Goal: Task Accomplishment & Management: Use online tool/utility

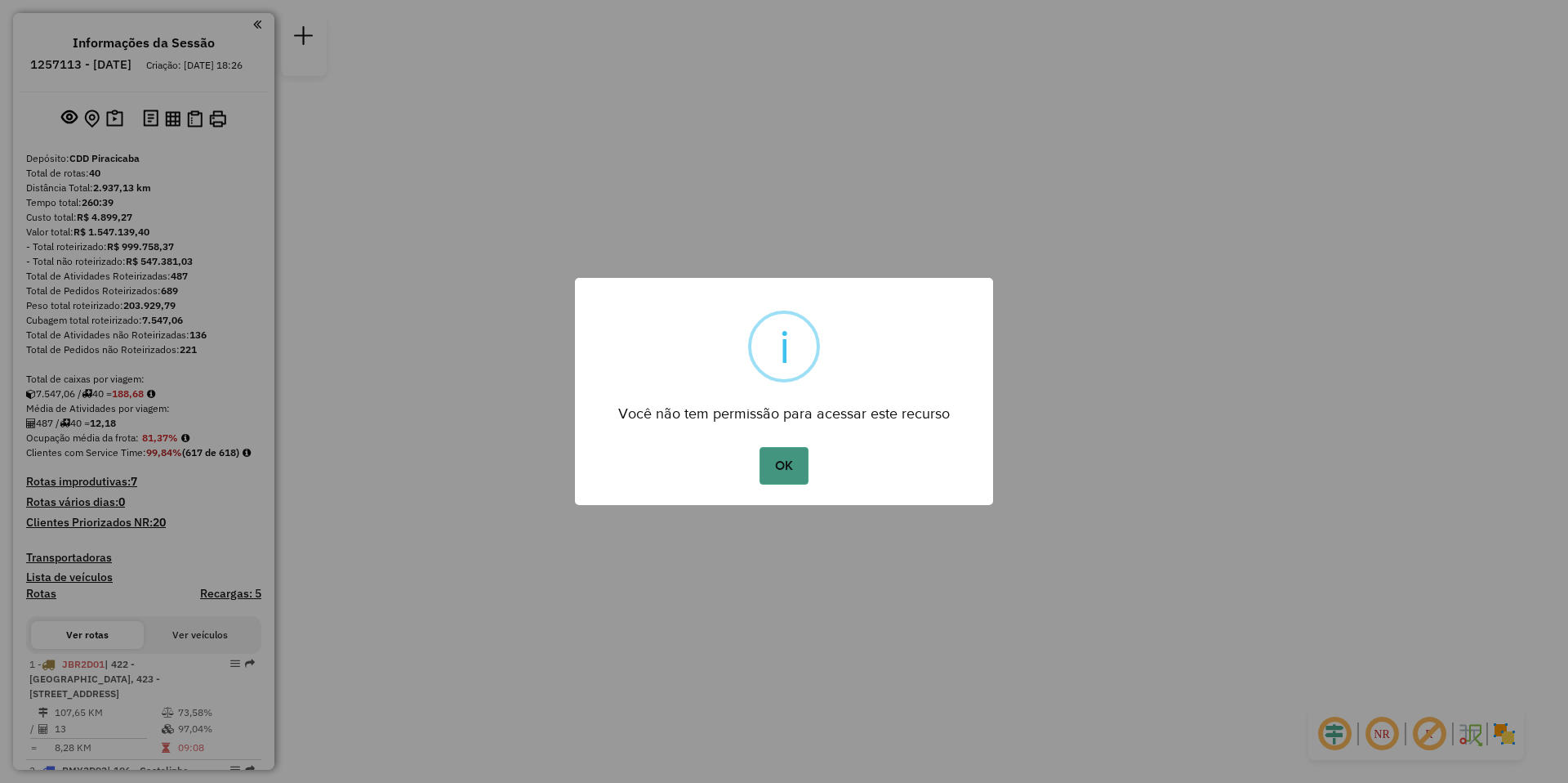
click at [780, 455] on button "OK" at bounding box center [784, 466] width 49 height 38
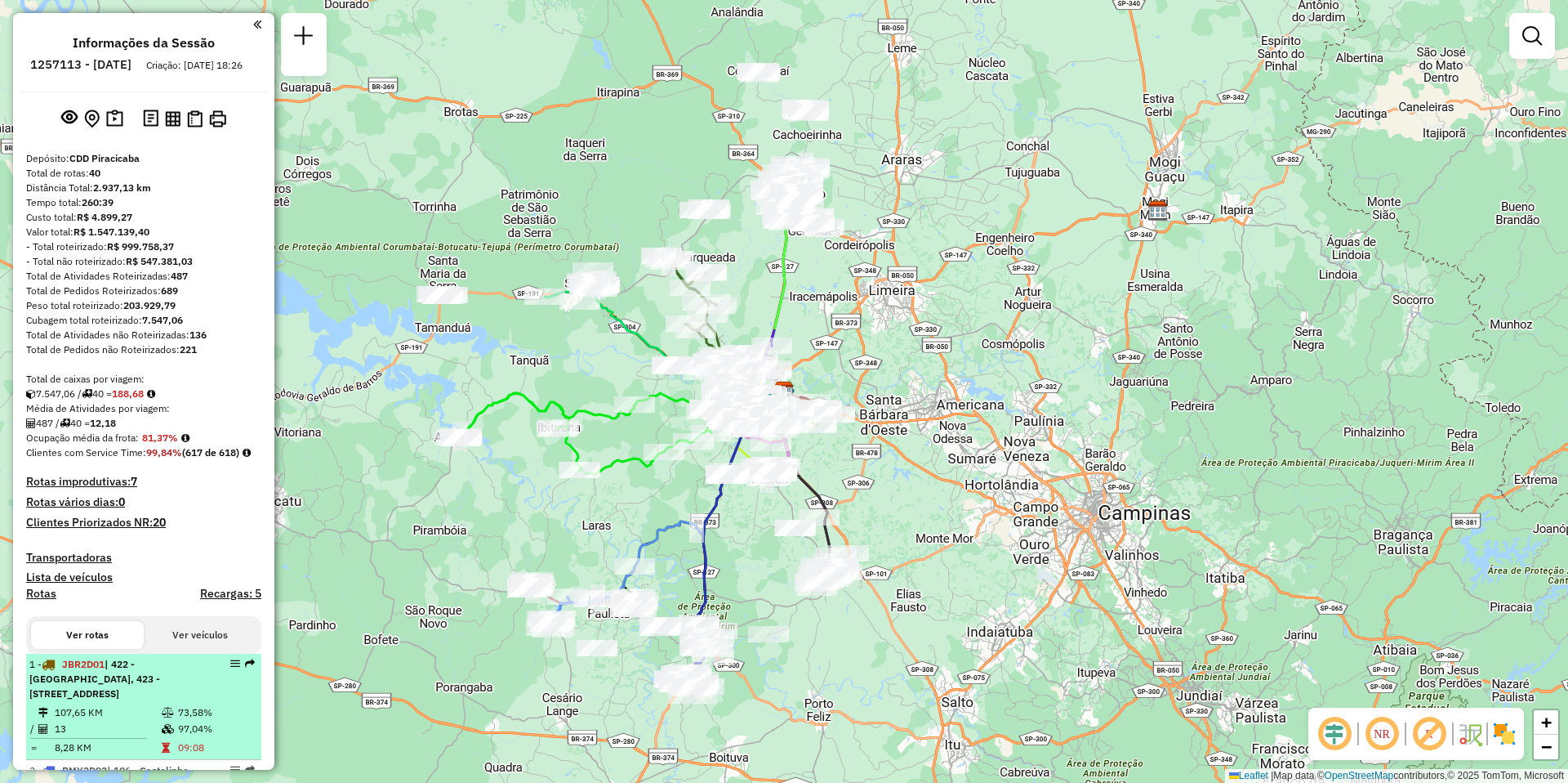
scroll to position [164, 0]
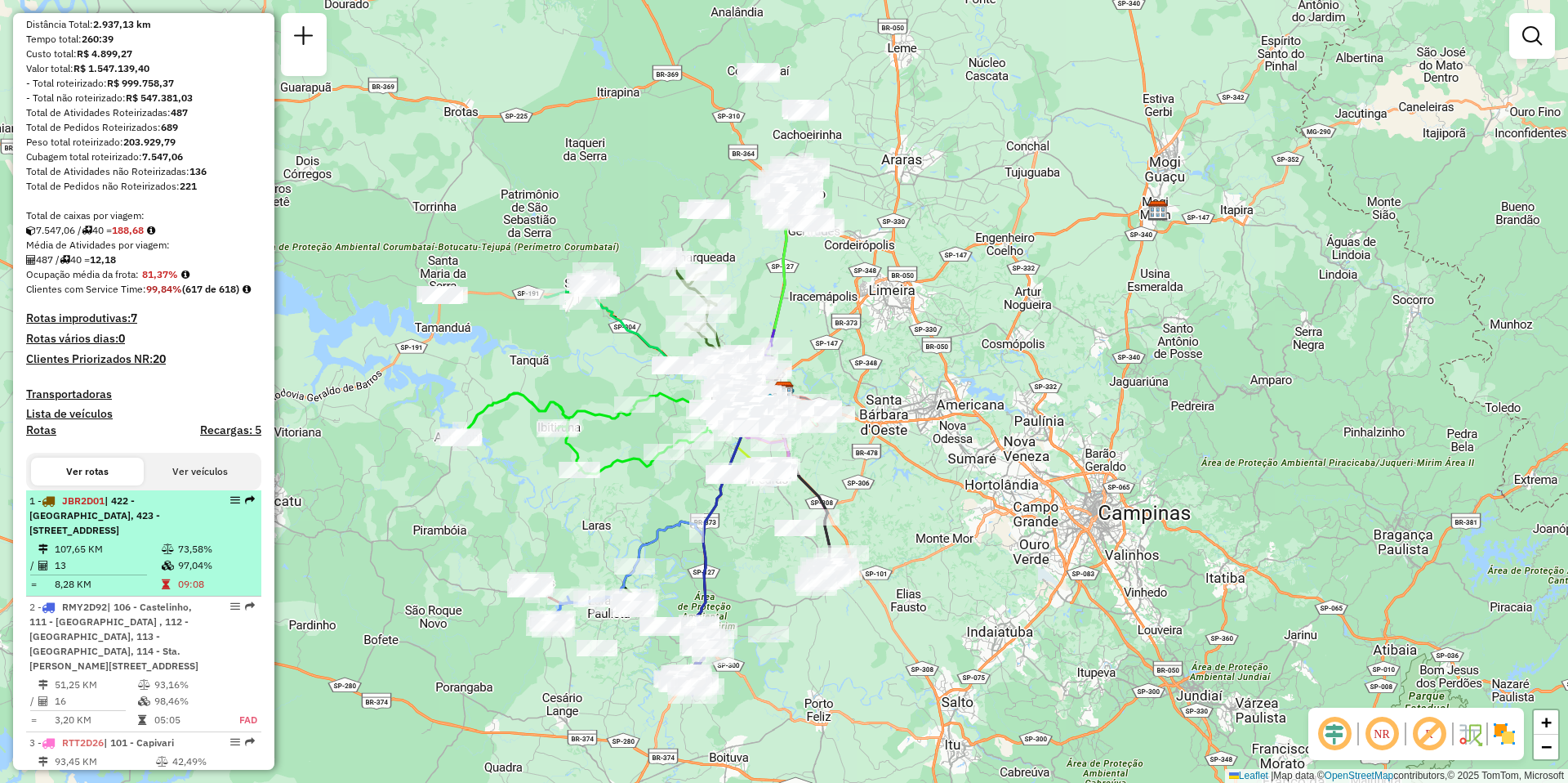
select select "**********"
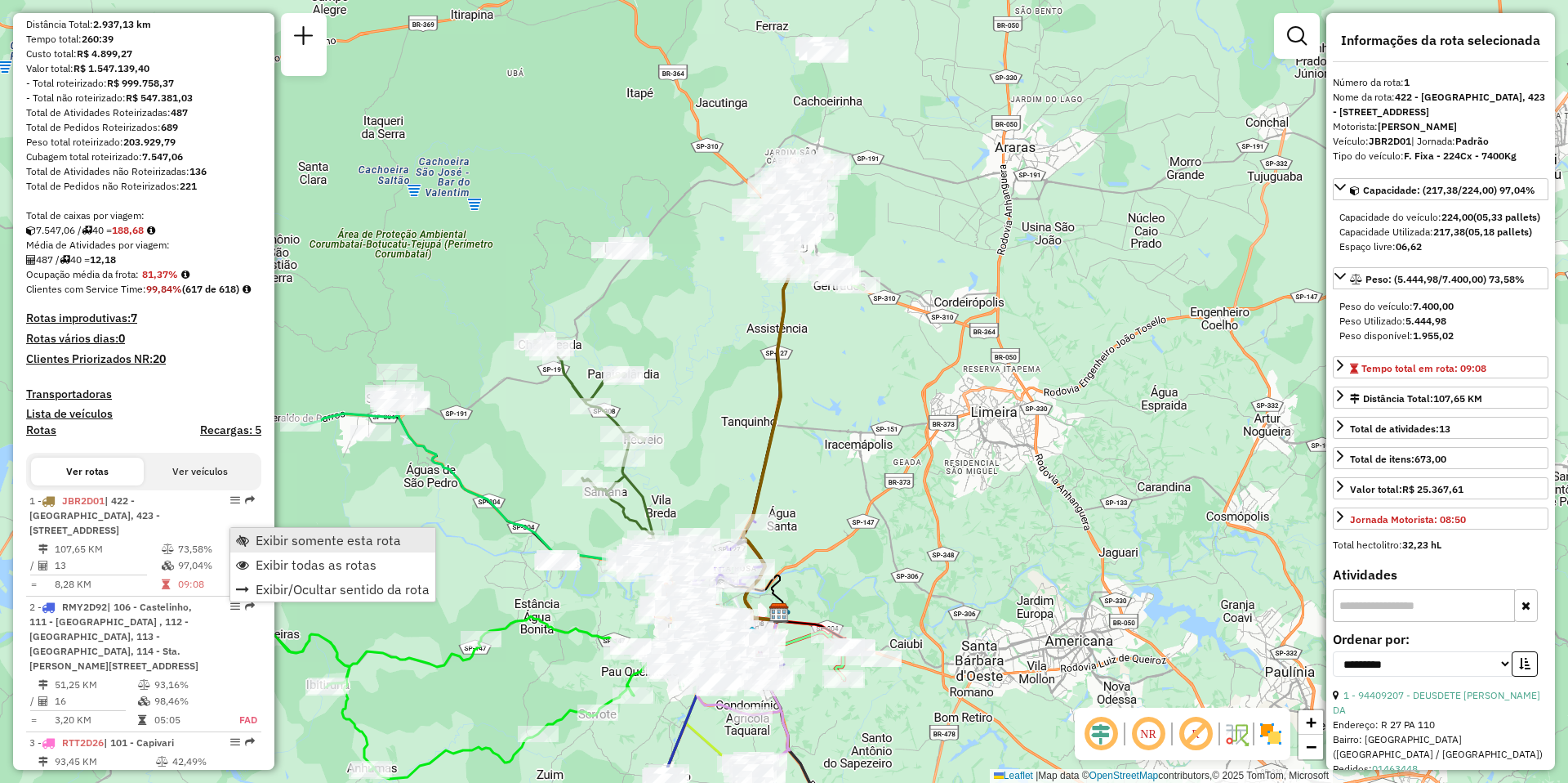
click at [339, 540] on span "Exibir somente esta rota" at bounding box center [328, 540] width 146 height 13
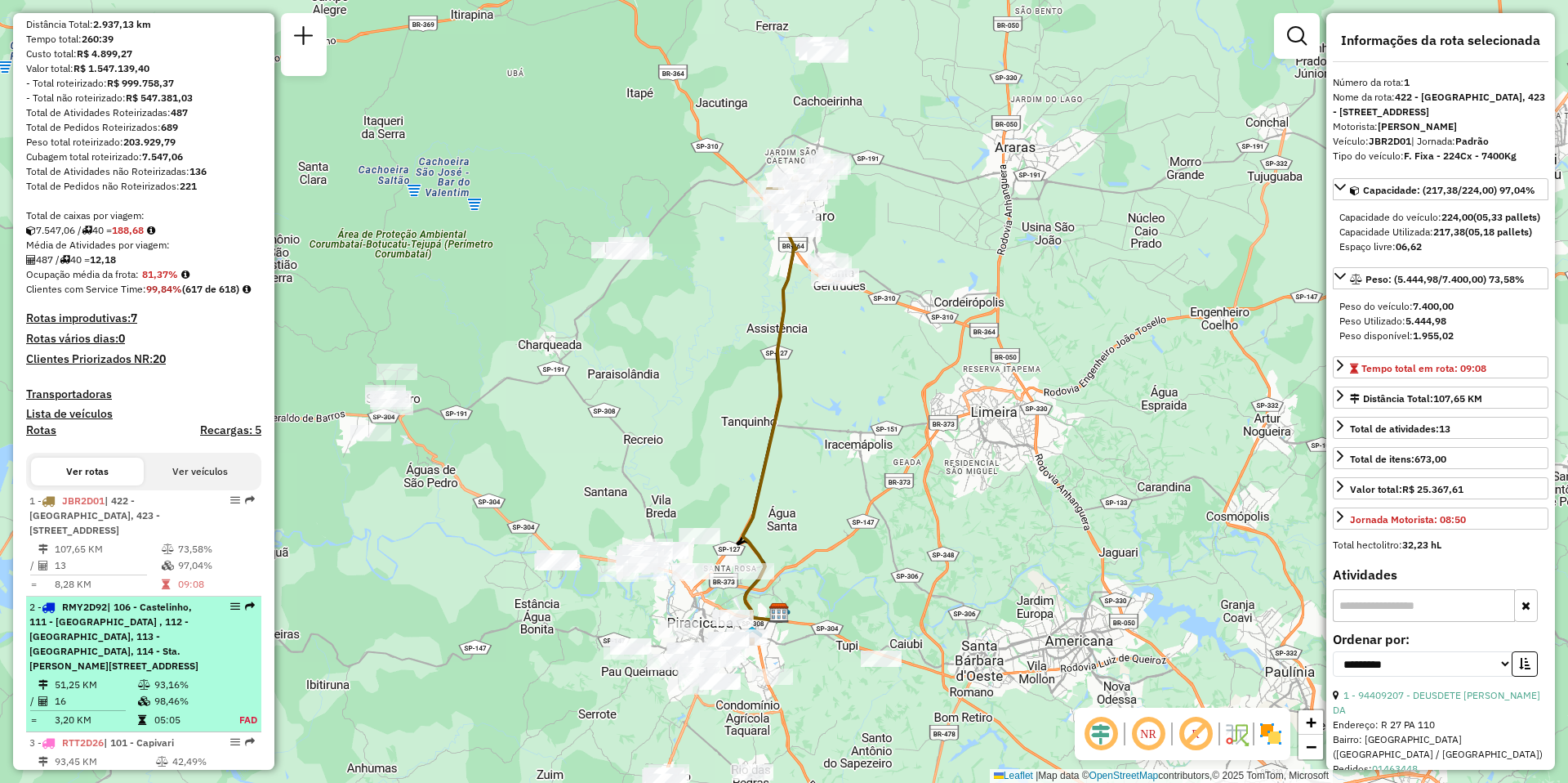
click at [96, 663] on span "| 106 - Castelinho, 111 - [GEOGRAPHIC_DATA] , 112 - [GEOGRAPHIC_DATA], 113 - [G…" at bounding box center [114, 636] width 169 height 71
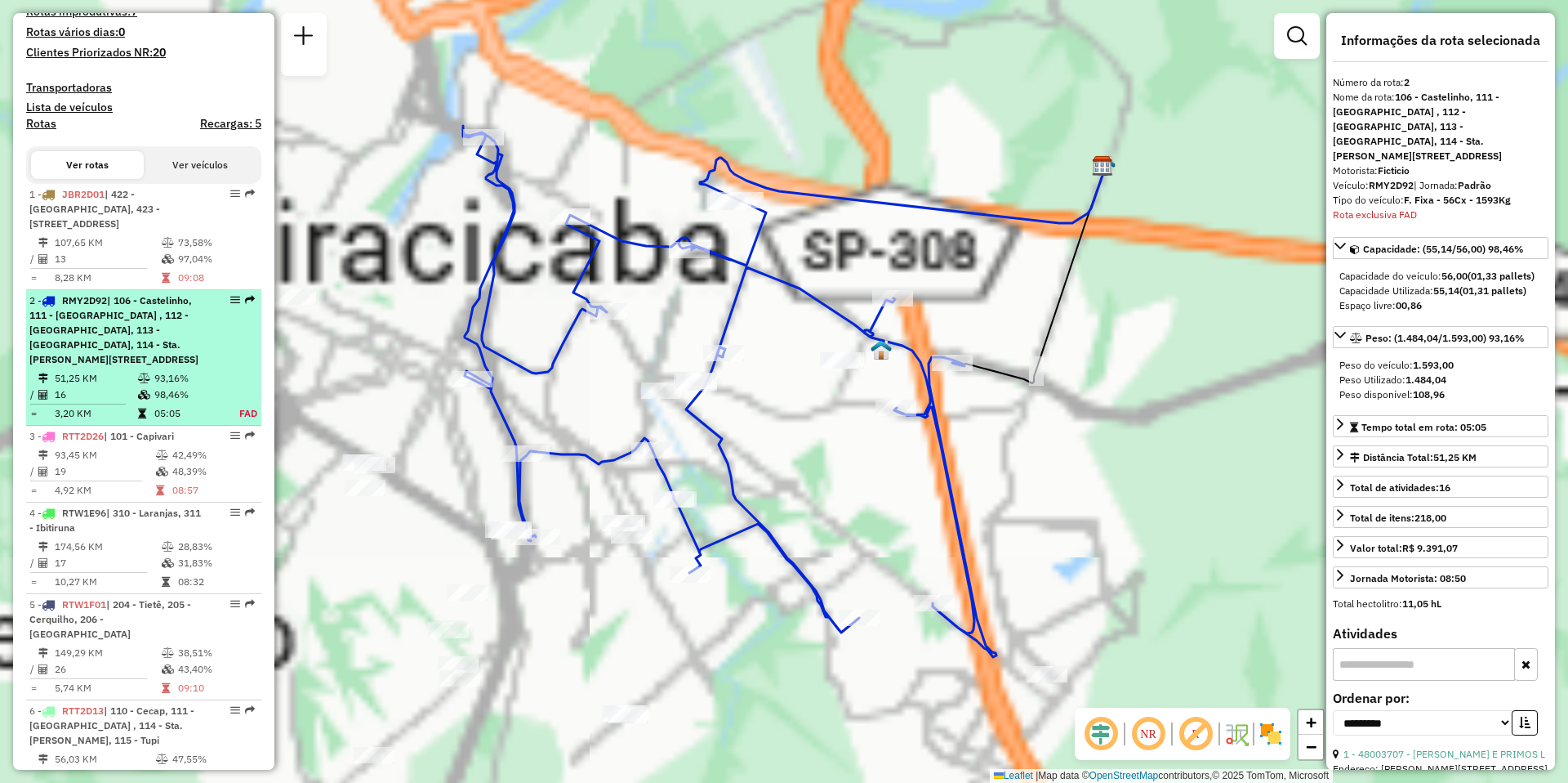
scroll to position [776, 0]
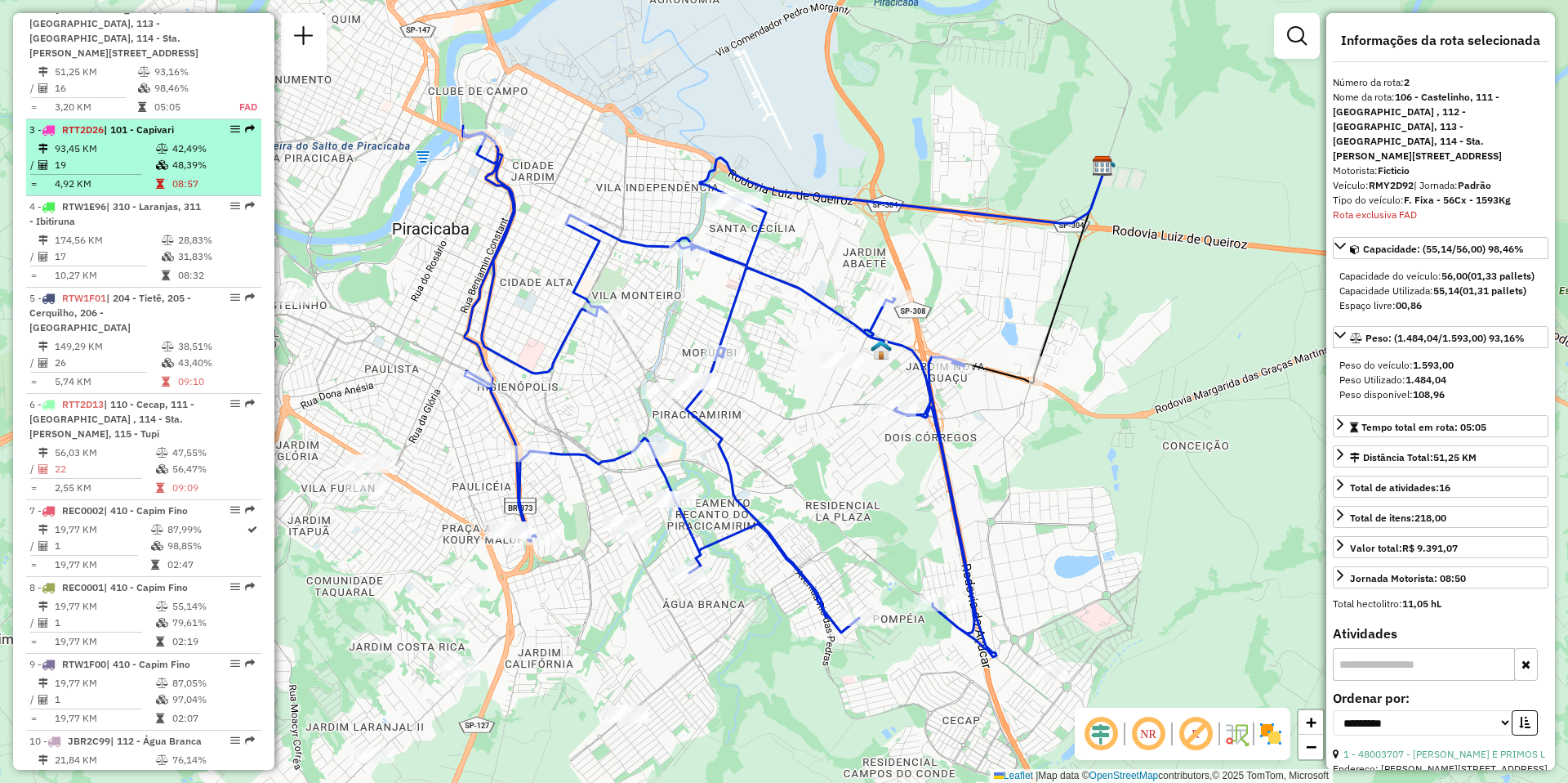
click at [105, 157] on td "93,45 KM" at bounding box center [104, 149] width 101 height 16
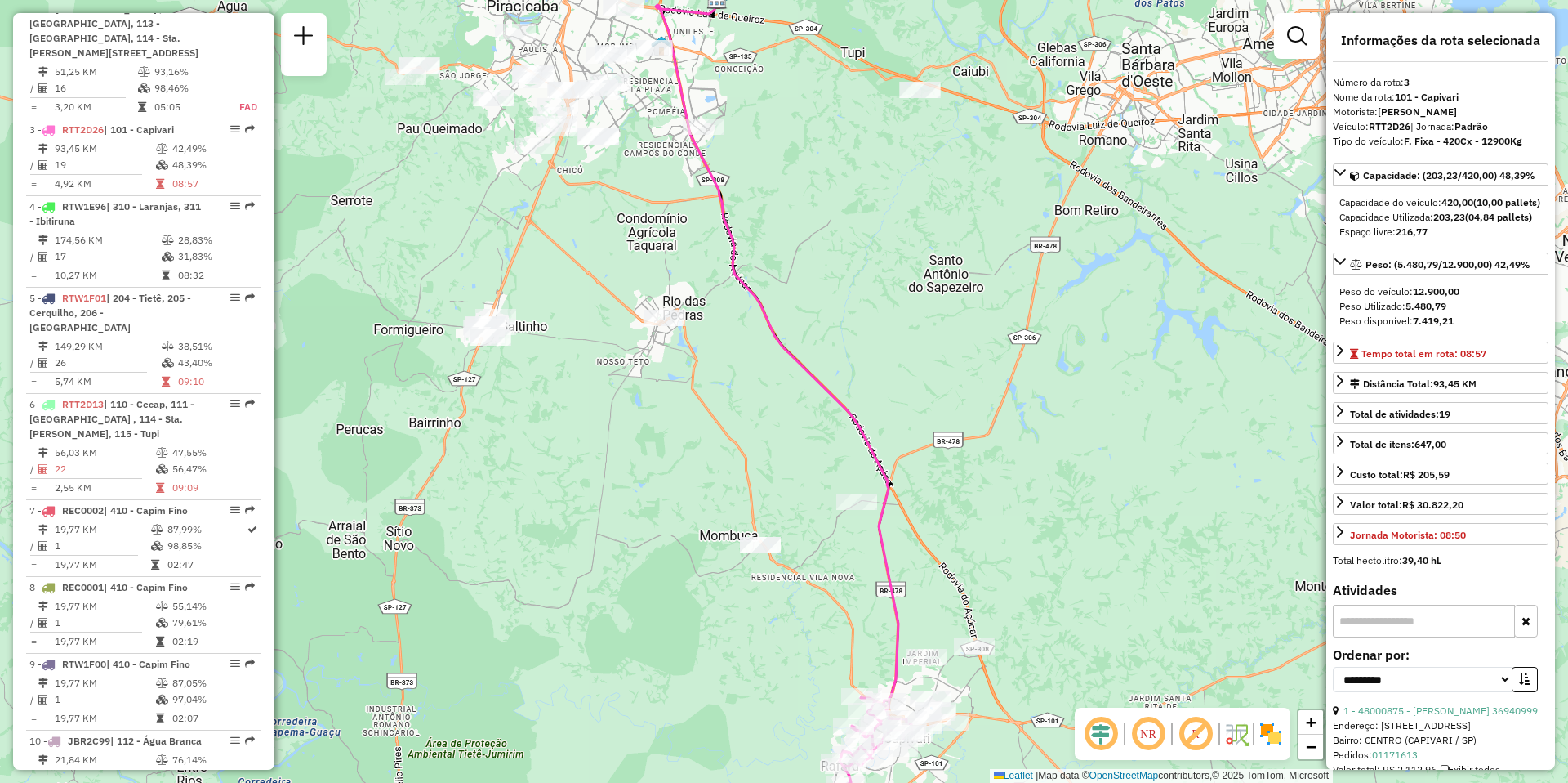
click at [1151, 733] on em at bounding box center [1149, 734] width 40 height 40
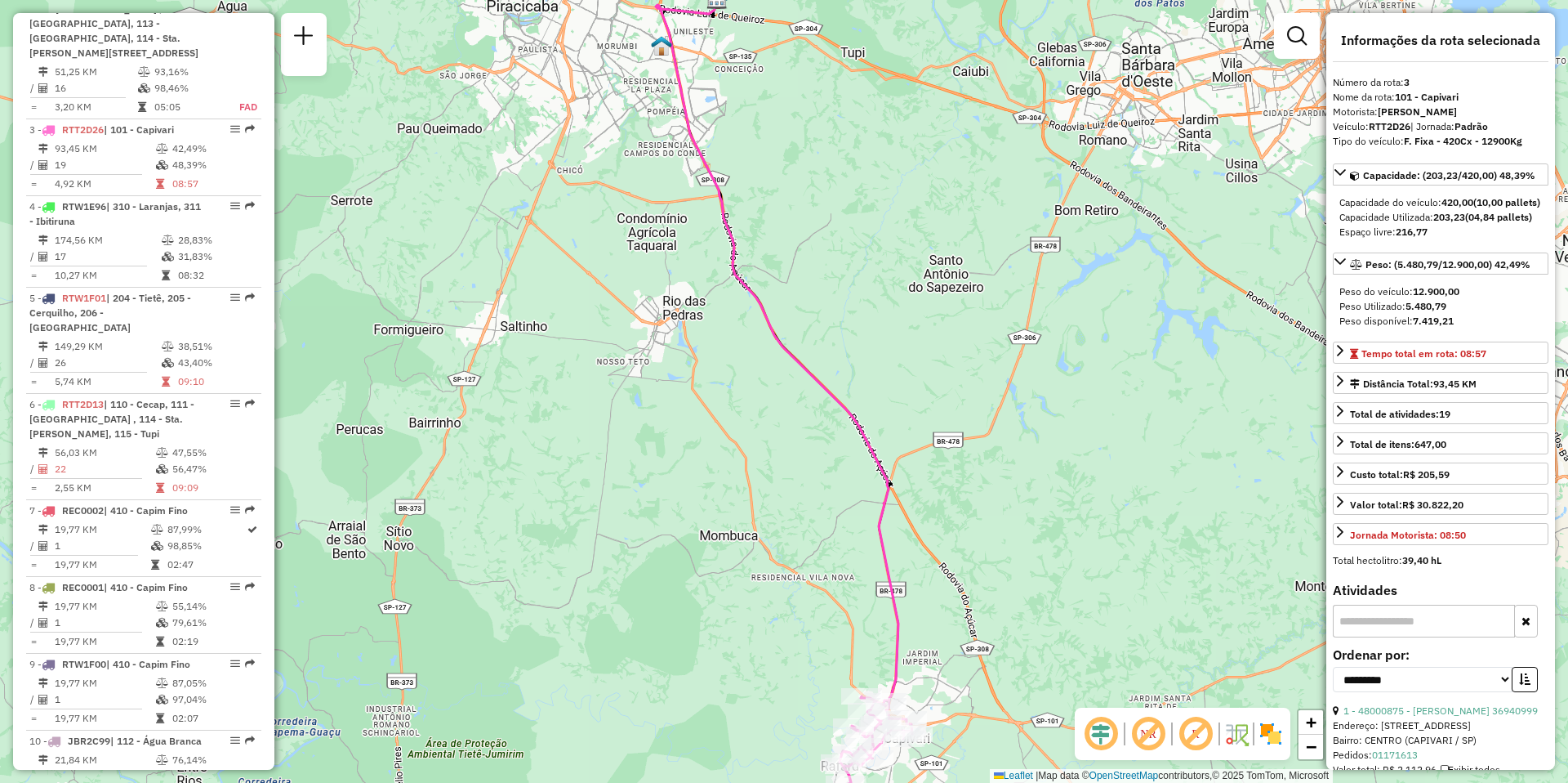
drag, startPoint x: 942, startPoint y: 514, endPoint x: 995, endPoint y: 341, distance: 180.9
click at [995, 341] on div "Janela de atendimento Grade de atendimento Capacidade Transportadoras Veículos …" at bounding box center [784, 392] width 1568 height 783
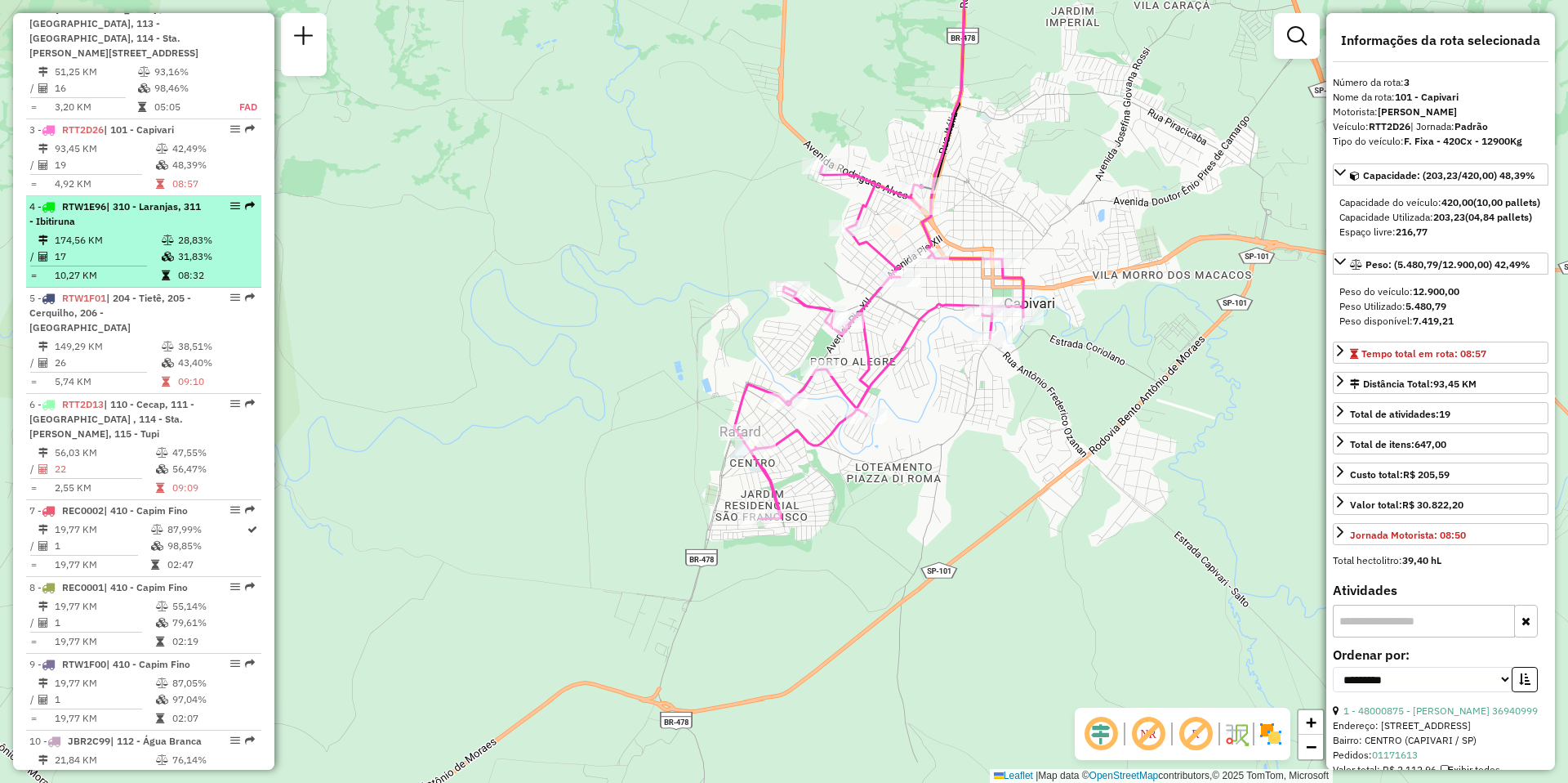
click at [95, 260] on li "4 - RTW1E96 | 310 - [GEOGRAPHIC_DATA], 311 - Ibitiruna 174,56 KM 28,83% / 17 31…" at bounding box center [144, 242] width 236 height 91
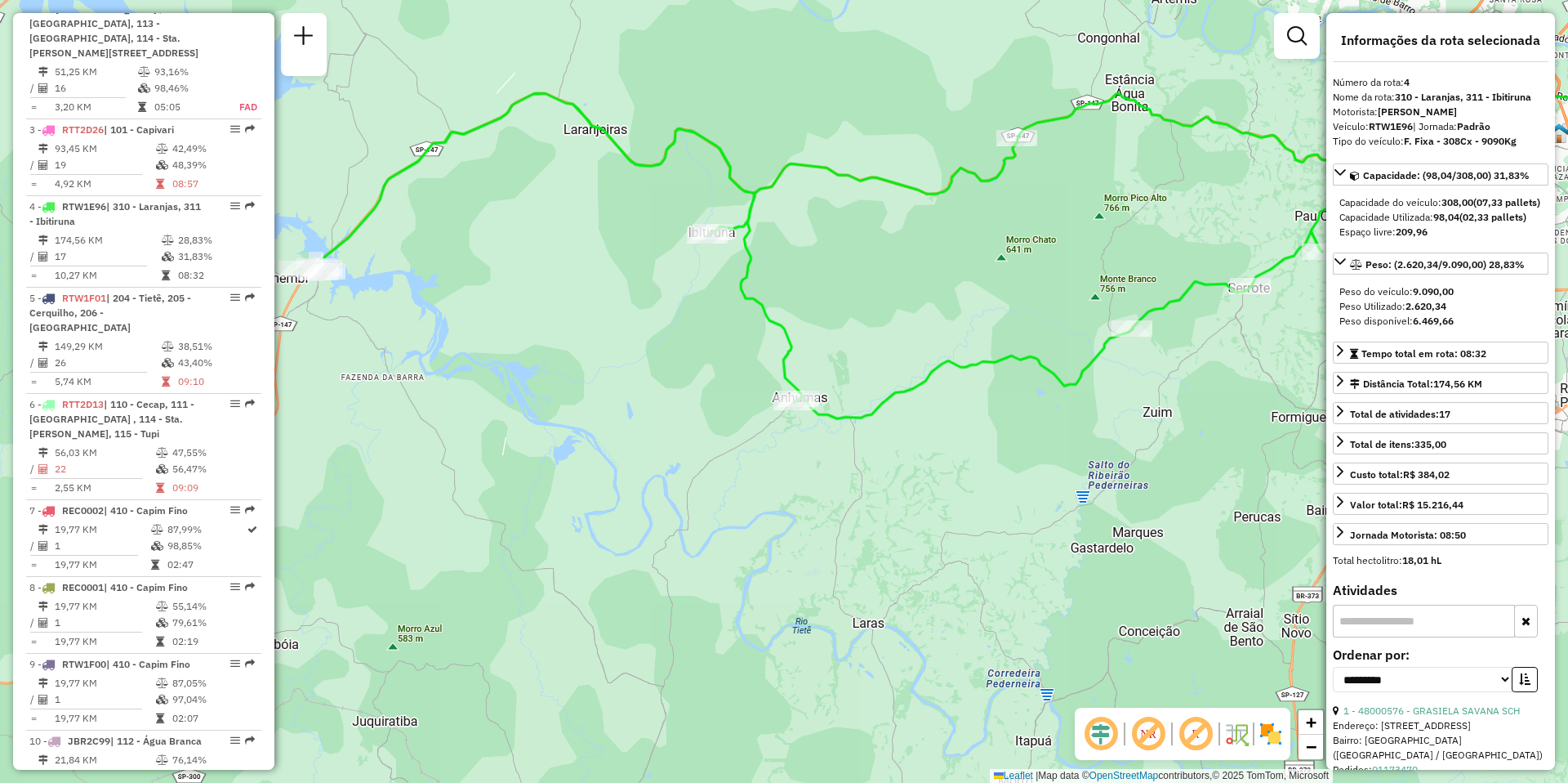
drag, startPoint x: 332, startPoint y: 400, endPoint x: 505, endPoint y: 257, distance: 224.5
click at [505, 257] on div "Janela de atendimento Grade de atendimento Capacidade Transportadoras Veículos …" at bounding box center [784, 392] width 1568 height 783
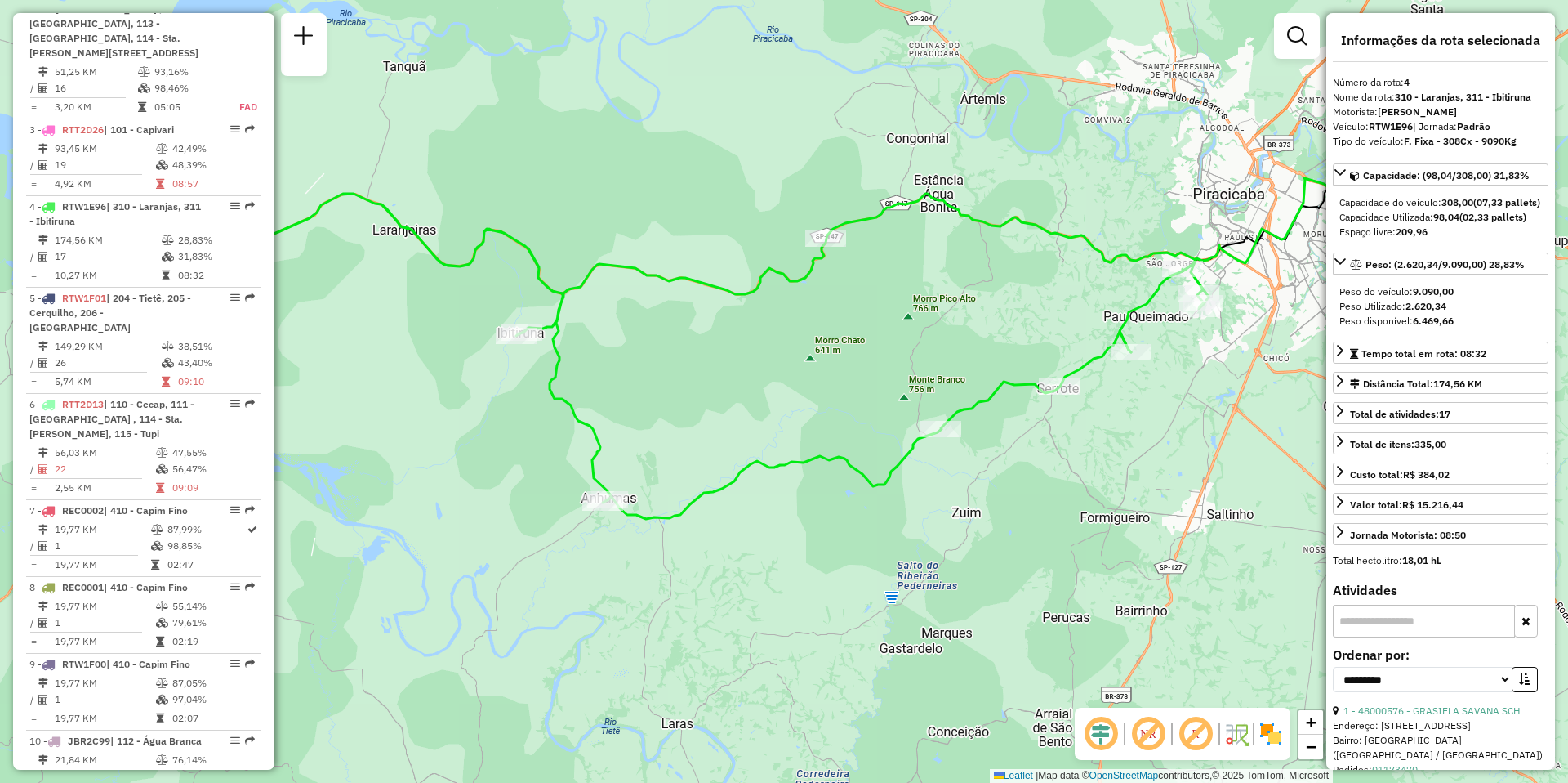
drag, startPoint x: 995, startPoint y: 331, endPoint x: 804, endPoint y: 431, distance: 215.6
click at [804, 431] on div "Janela de atendimento Grade de atendimento Capacidade Transportadoras Veículos …" at bounding box center [784, 392] width 1568 height 783
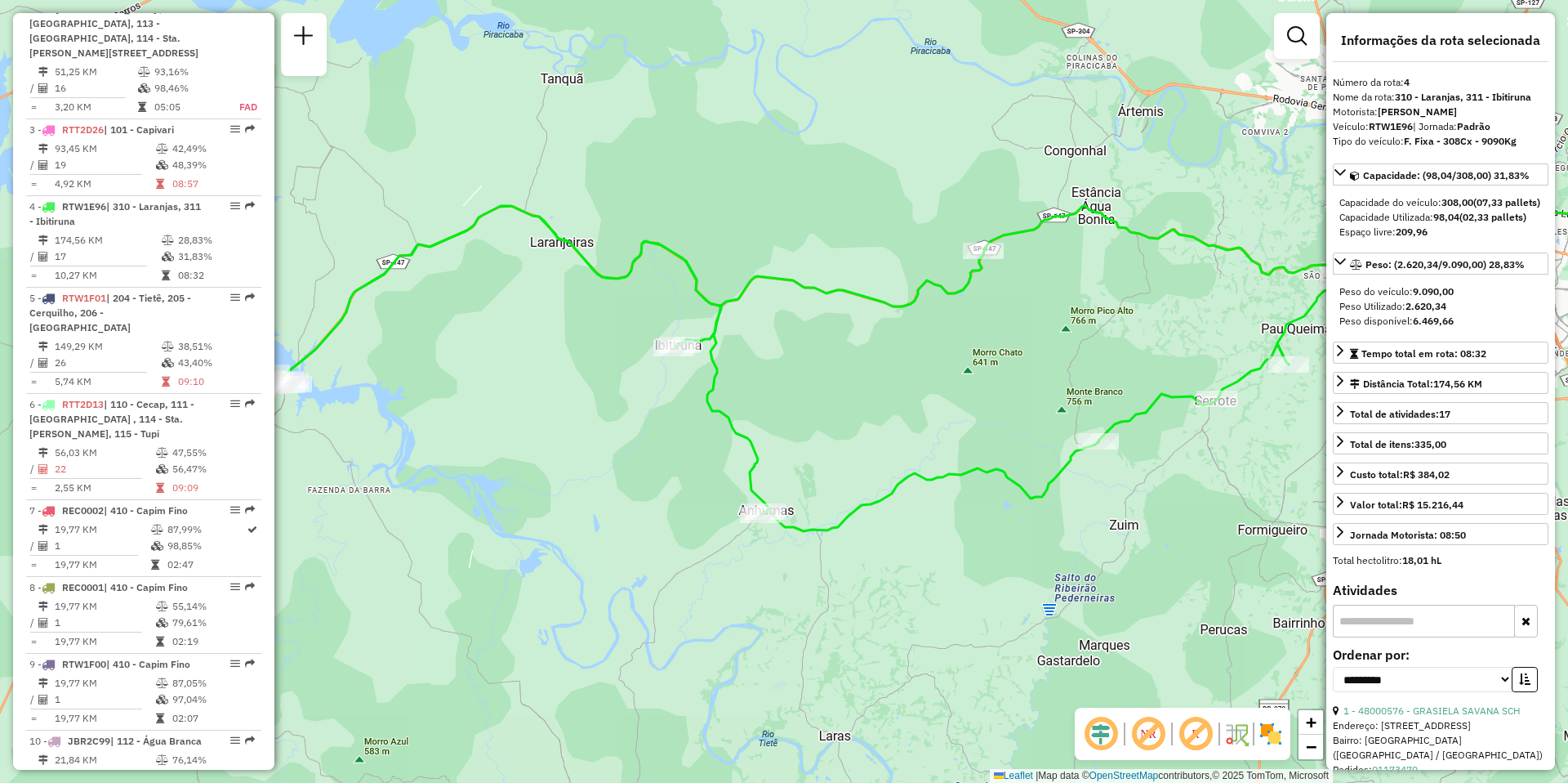
drag, startPoint x: 741, startPoint y: 368, endPoint x: 898, endPoint y: 380, distance: 157.5
click at [898, 380] on div "Janela de atendimento Grade de atendimento Capacidade Transportadoras Veículos …" at bounding box center [784, 392] width 1568 height 783
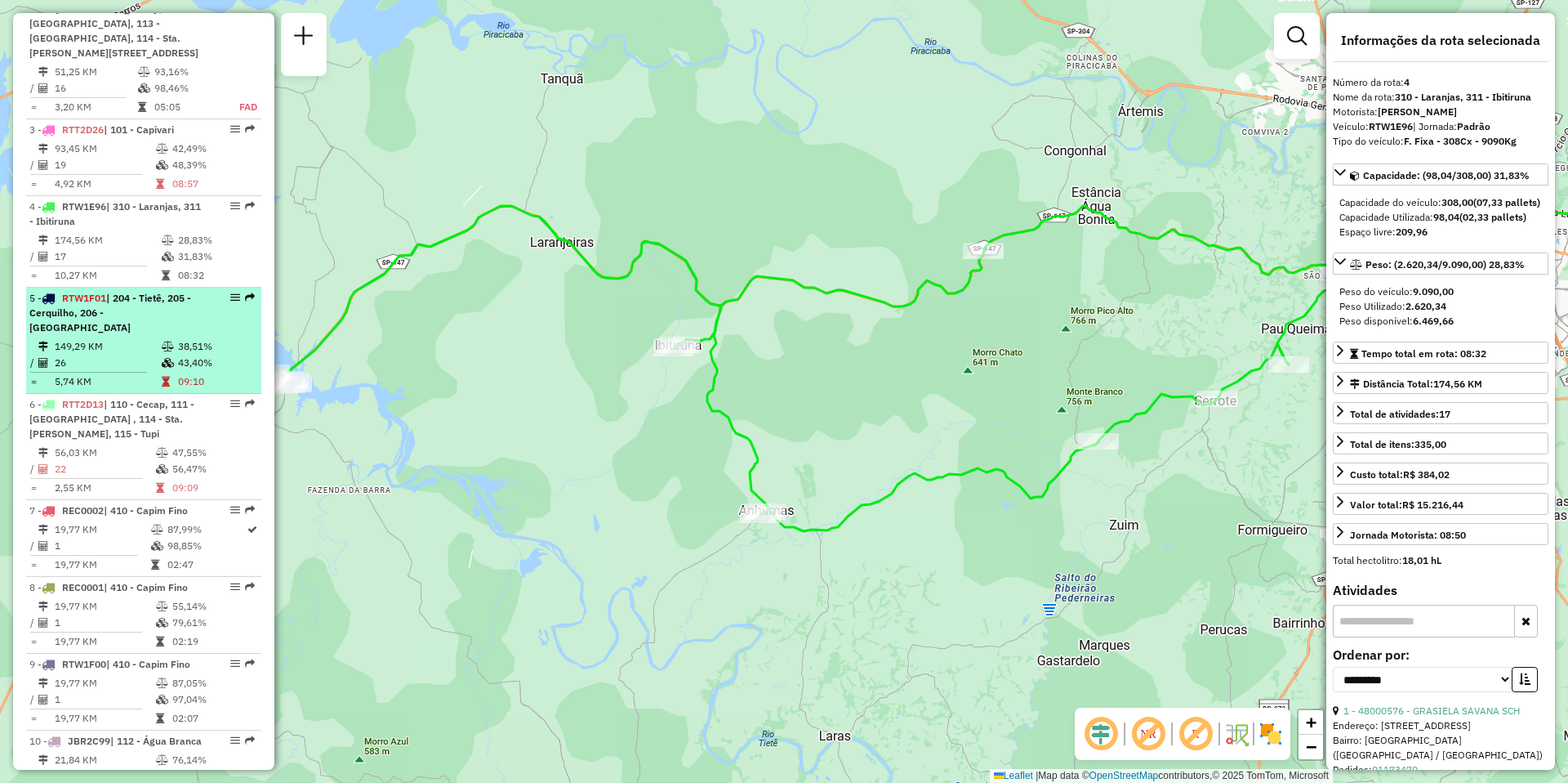
click at [100, 355] on td "149,29 KM" at bounding box center [107, 346] width 107 height 16
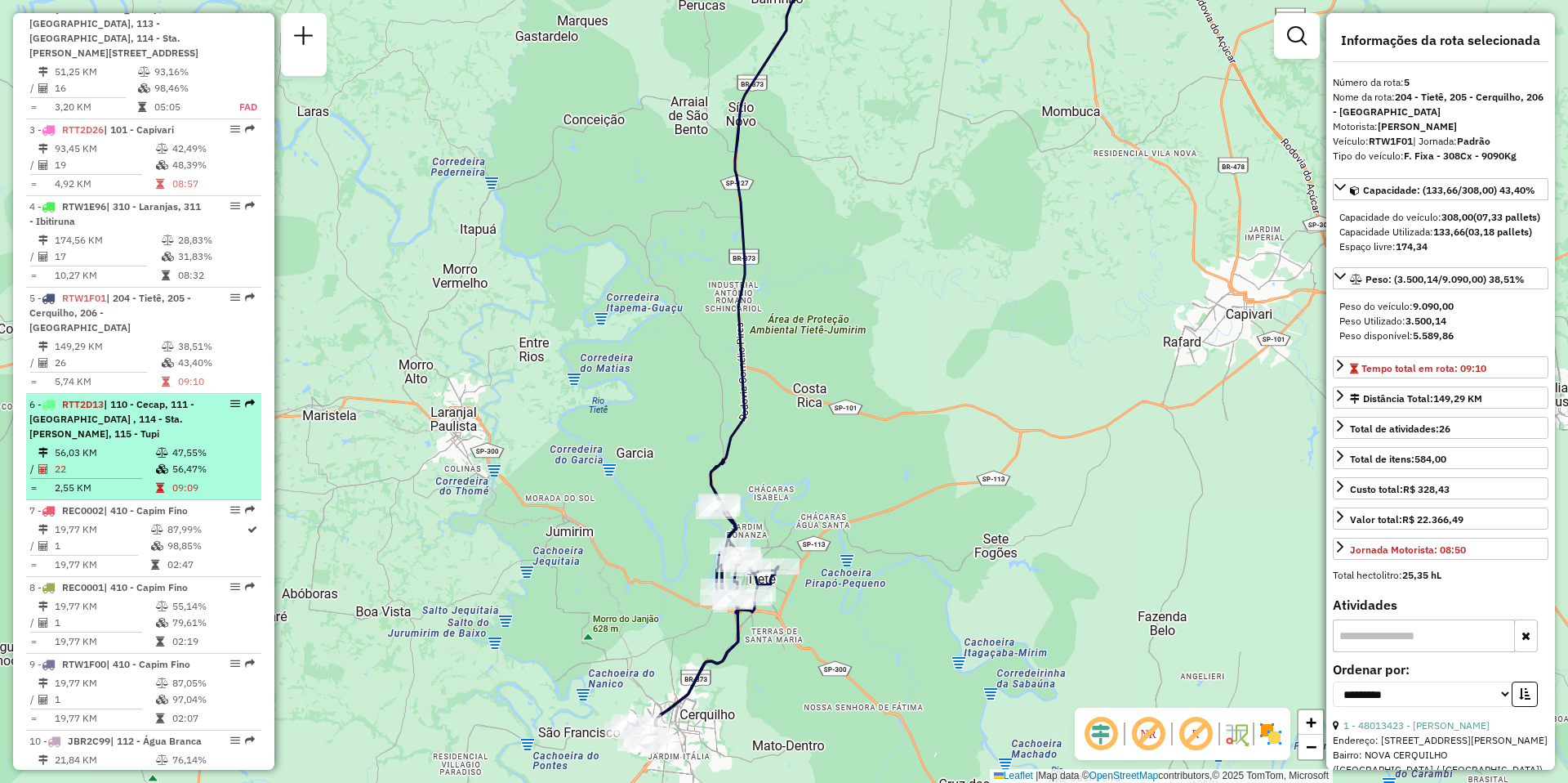
click at [110, 441] on div "6 - RTT2D13 | 110 - Cecap, 111 - [GEOGRAPHIC_DATA] , 114 - Sta. [PERSON_NAME], …" at bounding box center [116, 419] width 173 height 45
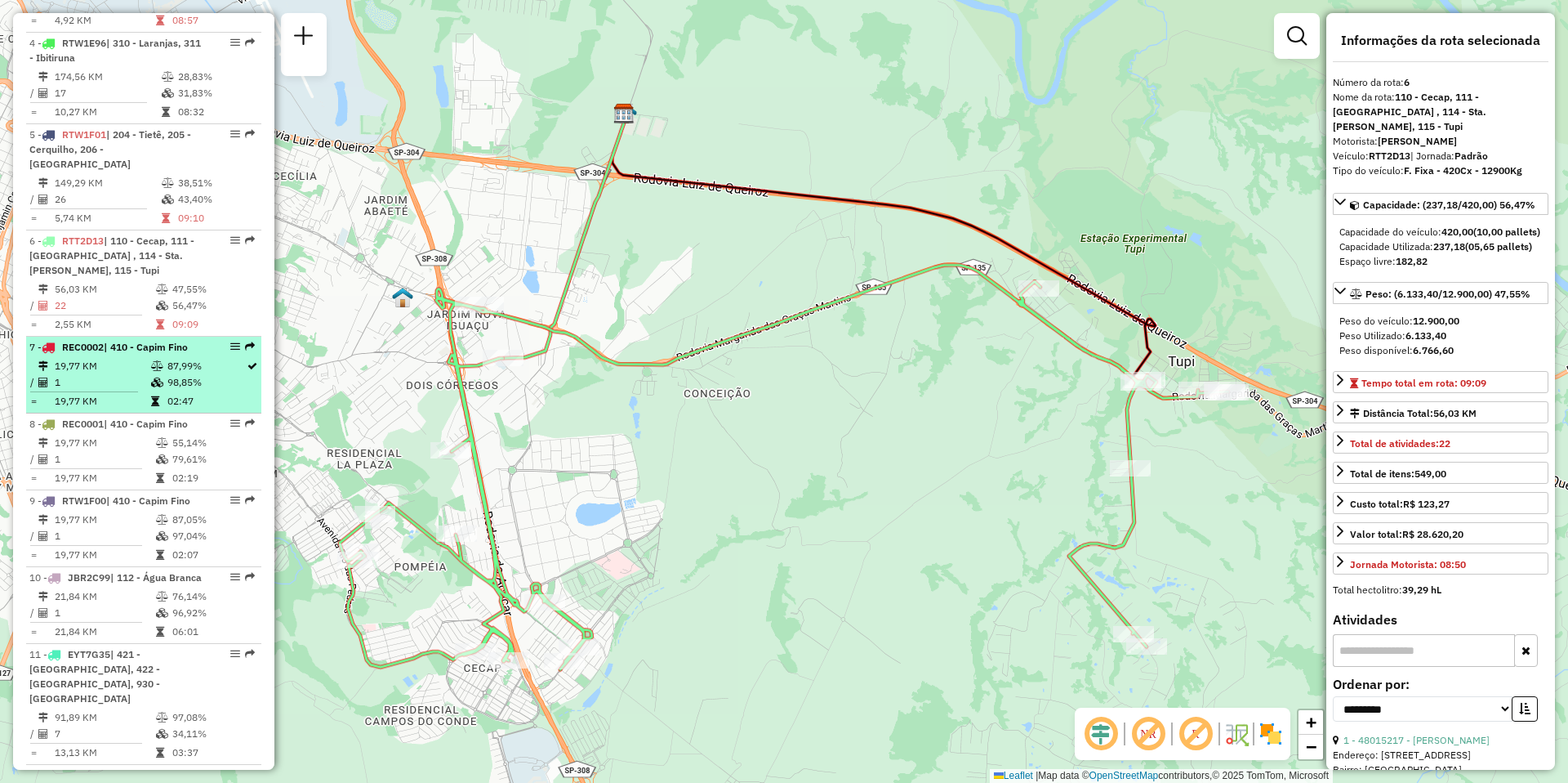
scroll to position [1022, 0]
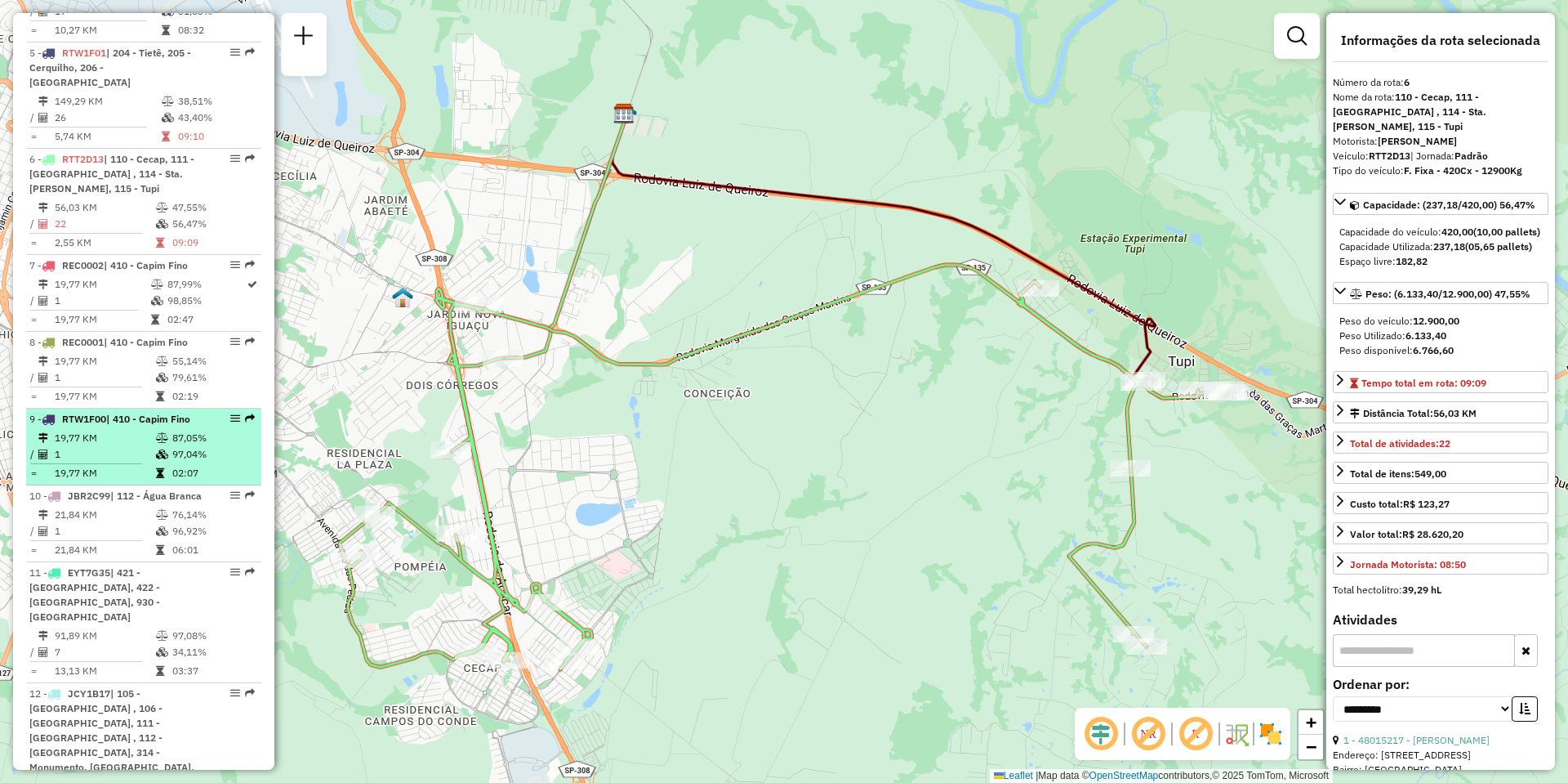
click at [104, 446] on td "19,77 KM" at bounding box center [104, 438] width 101 height 16
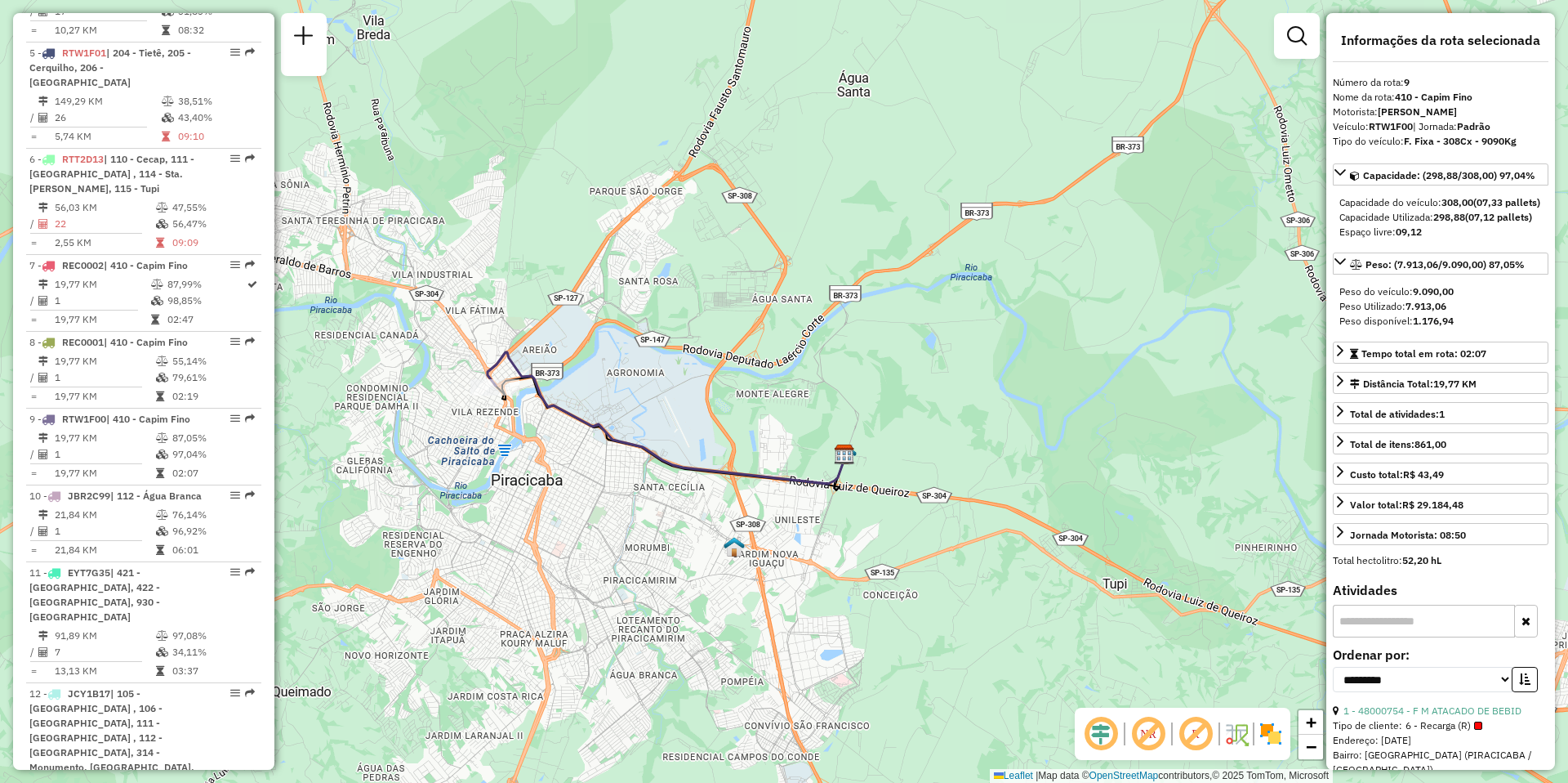
drag, startPoint x: 433, startPoint y: 489, endPoint x: 551, endPoint y: 478, distance: 118.5
click at [551, 478] on div "Janela de atendimento Grade de atendimento Capacidade Transportadoras Veículos …" at bounding box center [784, 392] width 1568 height 783
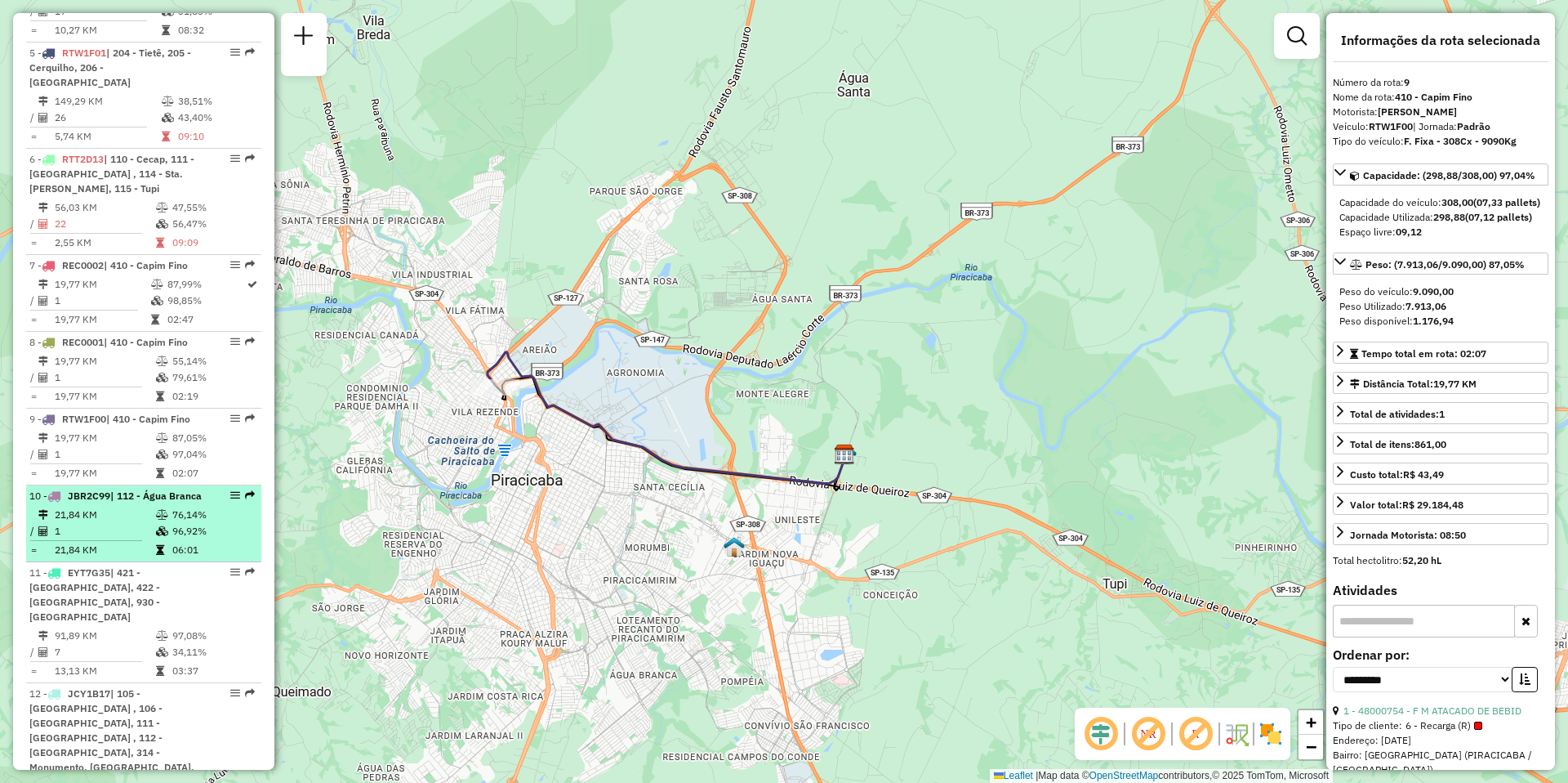
click at [117, 523] on td "21,84 KM" at bounding box center [104, 514] width 101 height 16
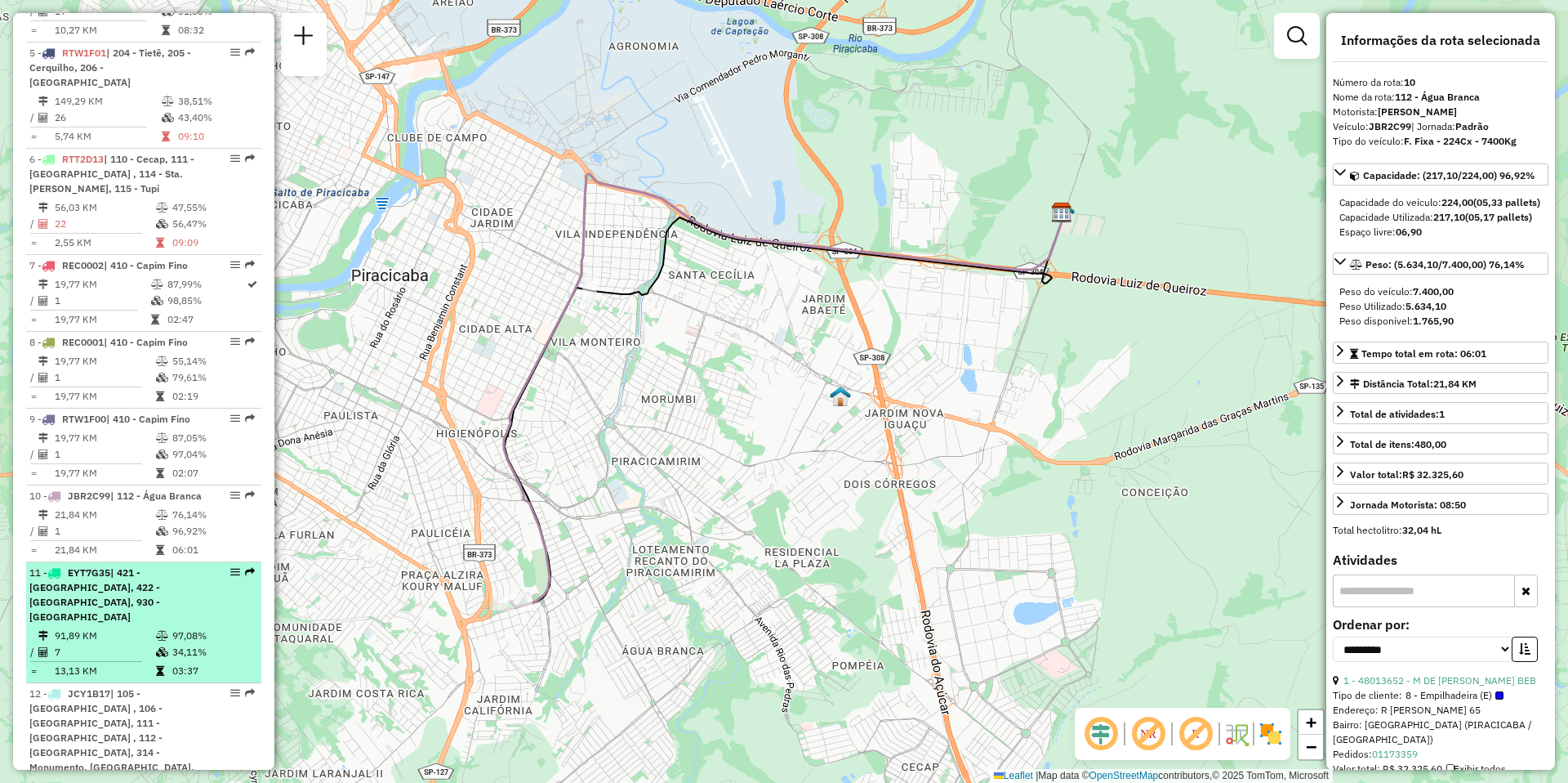
click at [101, 624] on div "11 - EYT7G35 | 421 - [GEOGRAPHIC_DATA], 422 - [GEOGRAPHIC_DATA], 930 - [GEOGRAP…" at bounding box center [116, 595] width 173 height 58
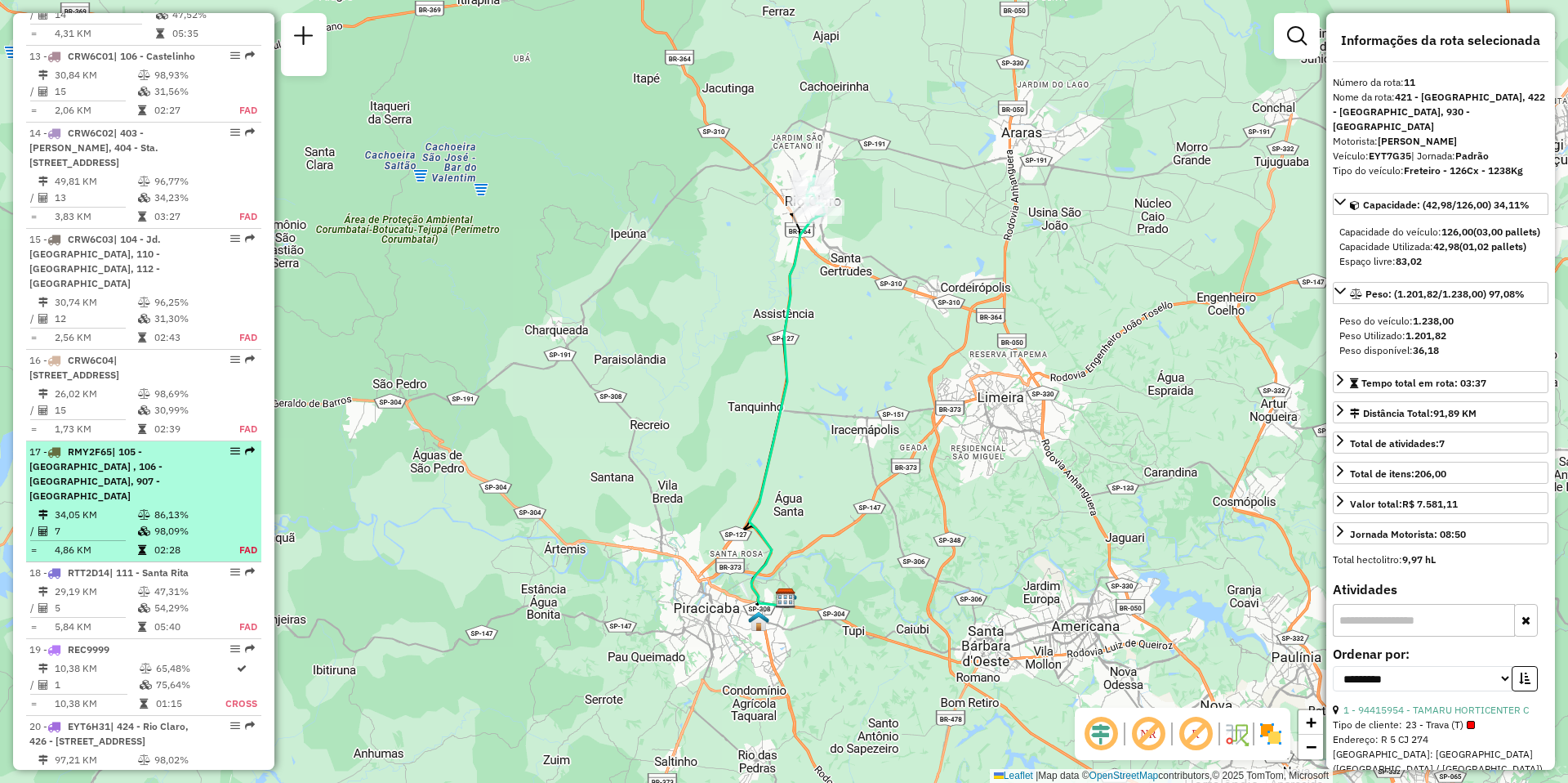
scroll to position [2003, 0]
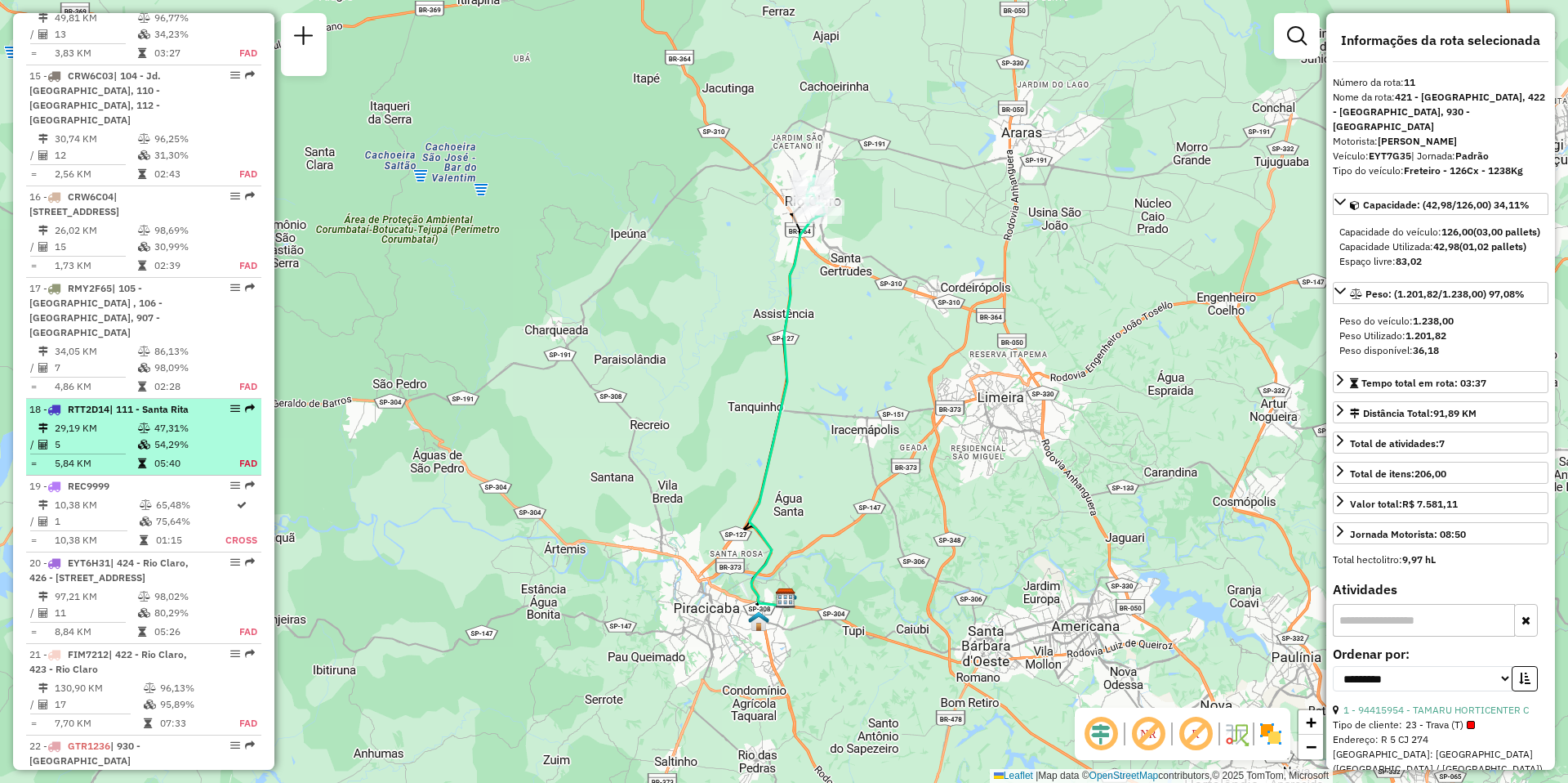
click at [128, 436] on td "5" at bounding box center [95, 444] width 83 height 16
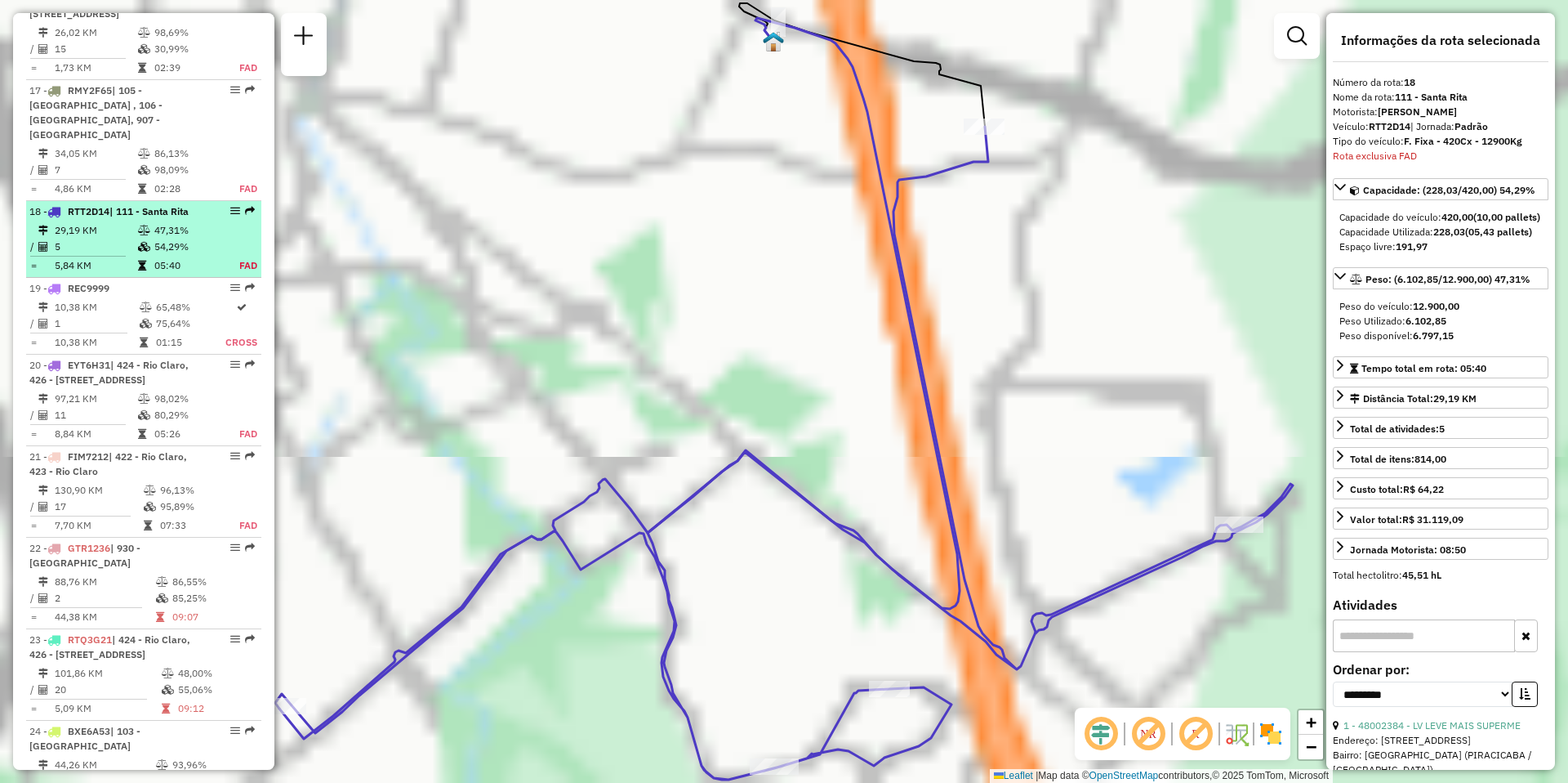
scroll to position [2359, 0]
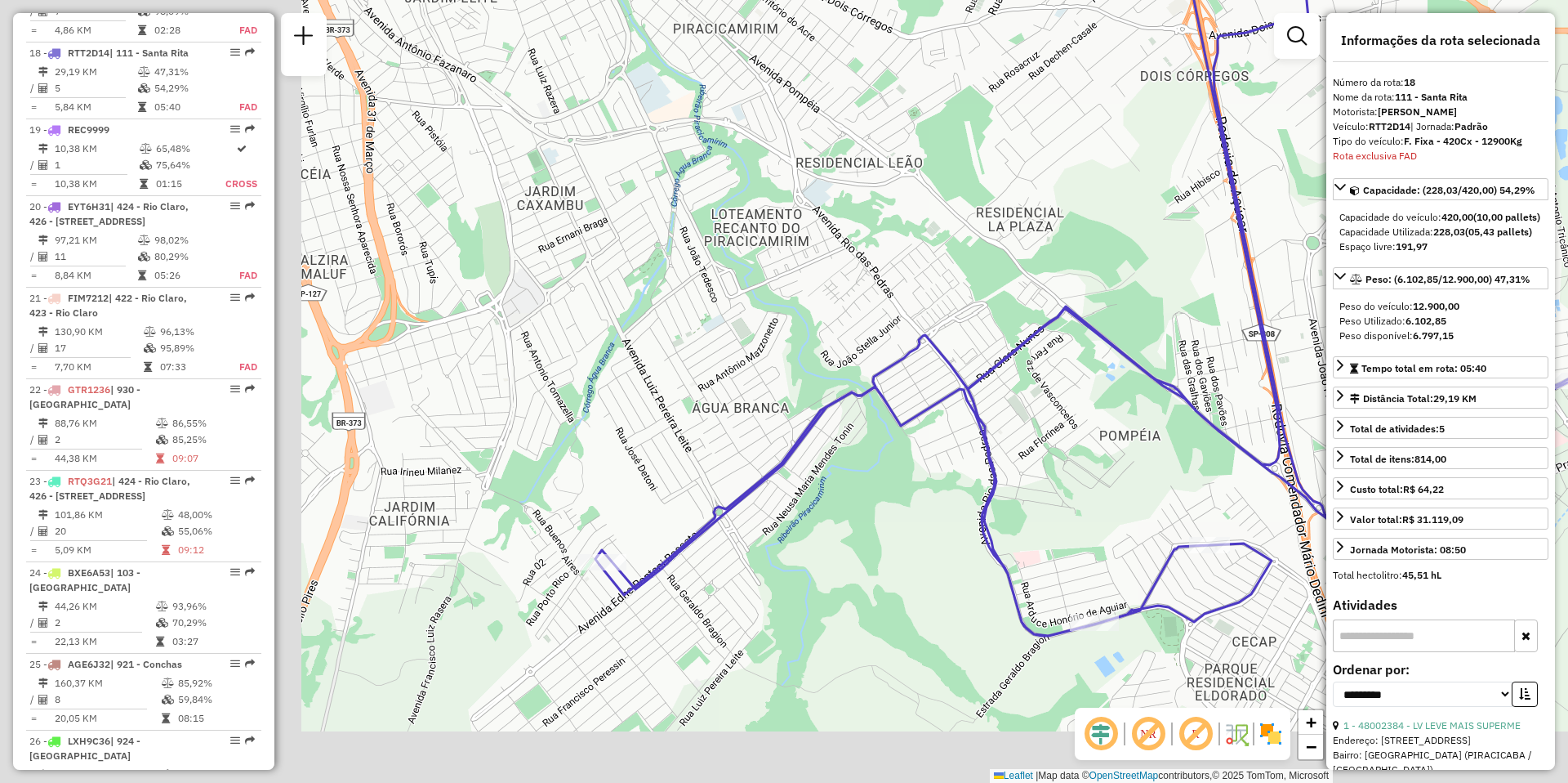
drag, startPoint x: 576, startPoint y: 414, endPoint x: 898, endPoint y: 270, distance: 352.7
click at [898, 270] on div "Janela de atendimento Grade de atendimento Capacidade Transportadoras Veículos …" at bounding box center [784, 392] width 1568 height 783
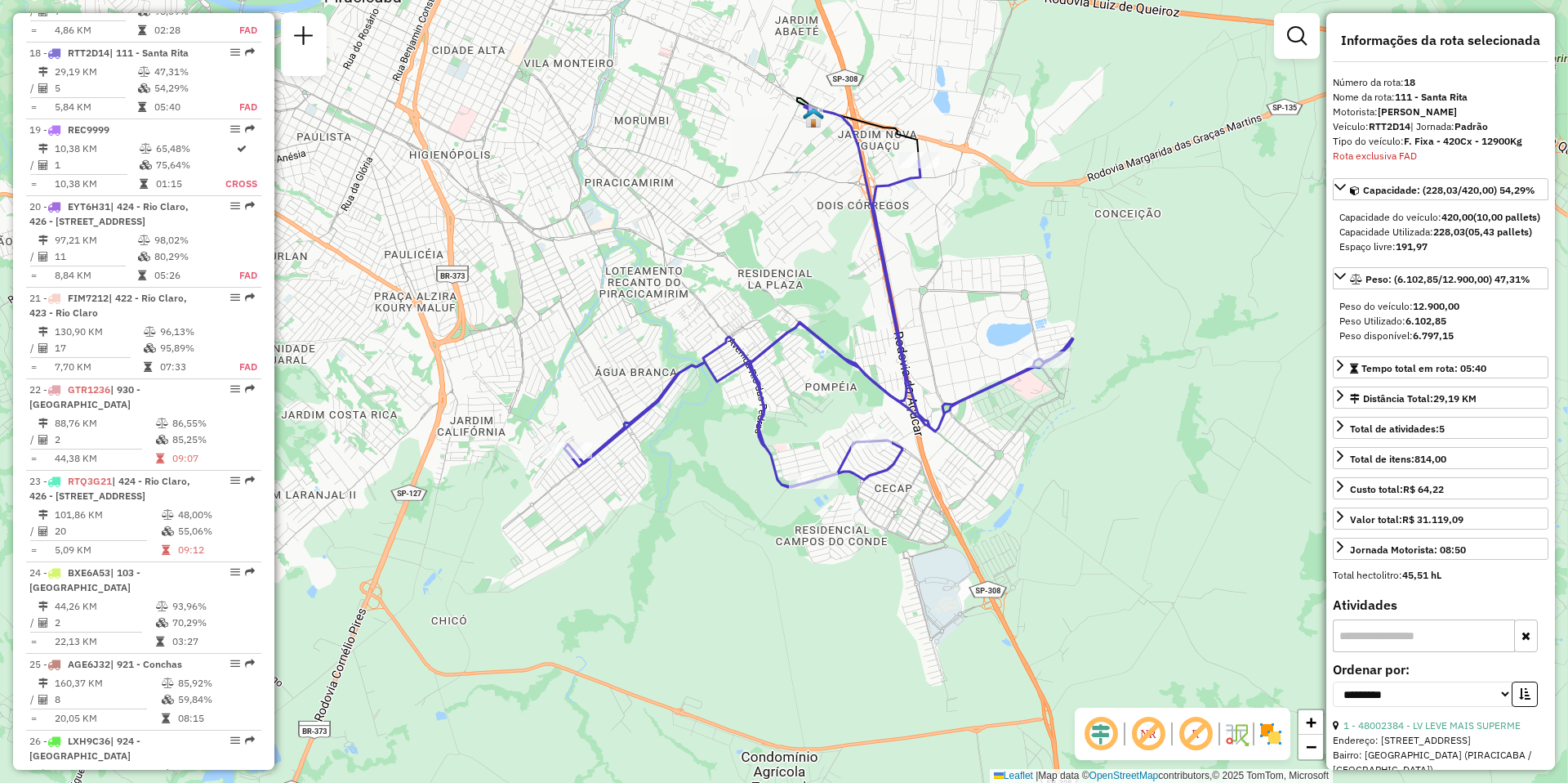
drag, startPoint x: 939, startPoint y: 236, endPoint x: 757, endPoint y: 266, distance: 184.5
click at [757, 266] on div "Janela de atendimento Grade de atendimento Capacidade Transportadoras Veículos …" at bounding box center [784, 392] width 1568 height 783
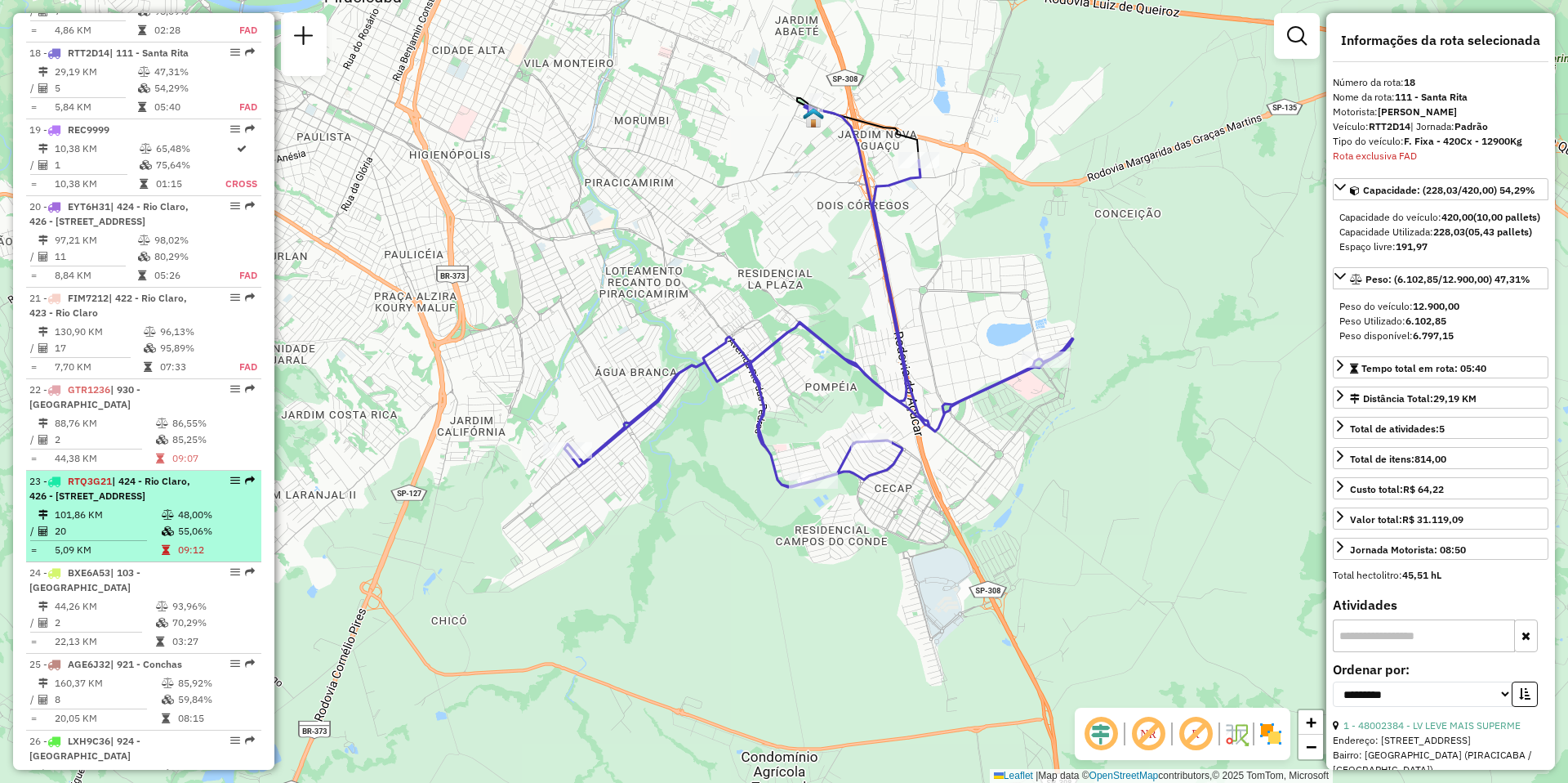
click at [102, 502] on div "23 - RTQ3G21 | 424 - [GEOGRAPHIC_DATA], 426 - [STREET_ADDRESS]" at bounding box center [116, 489] width 173 height 30
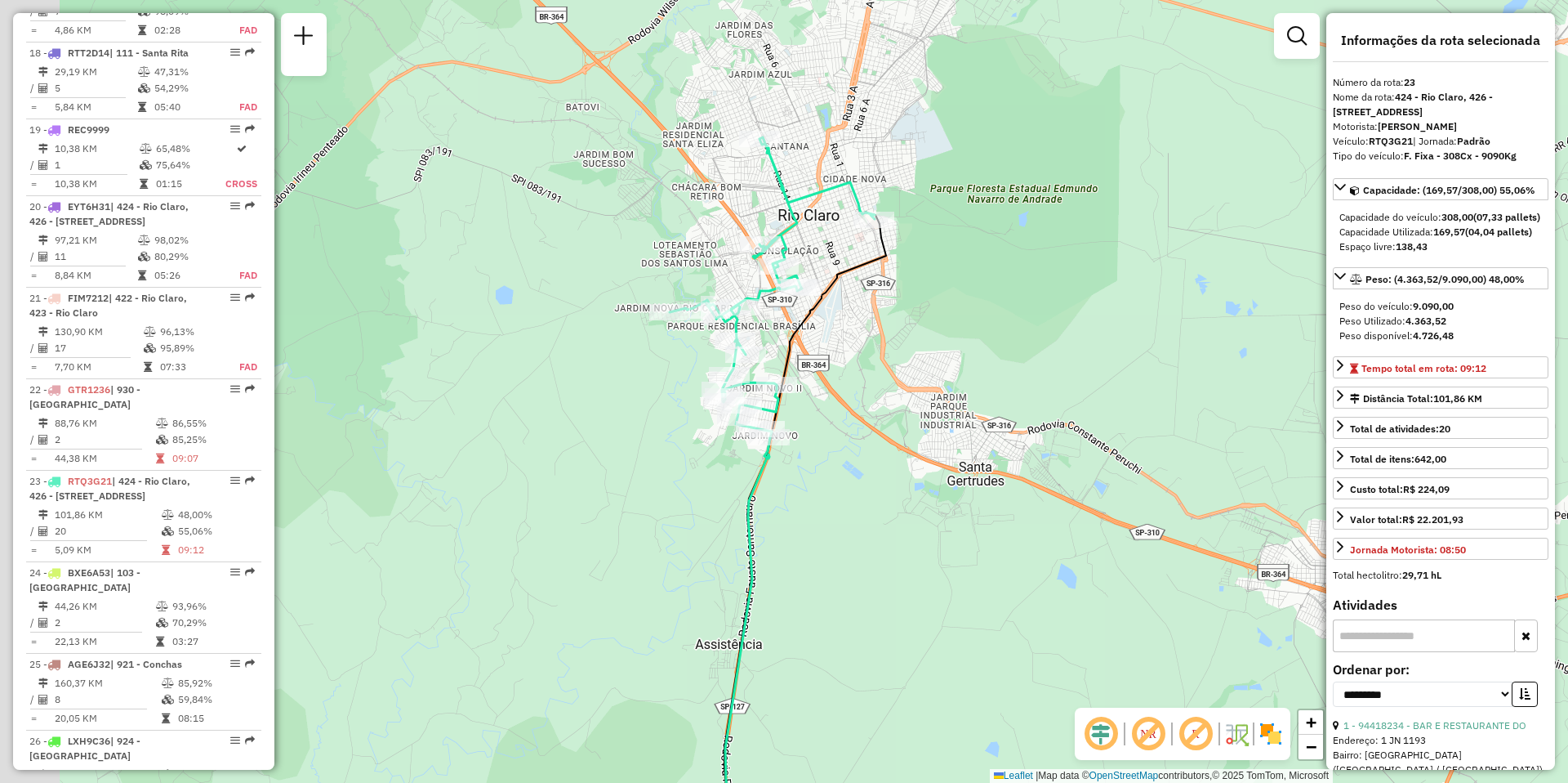
drag, startPoint x: 822, startPoint y: 254, endPoint x: 965, endPoint y: 338, distance: 165.8
click at [965, 338] on div "Janela de atendimento Grade de atendimento Capacidade Transportadoras Veículos …" at bounding box center [784, 392] width 1568 height 783
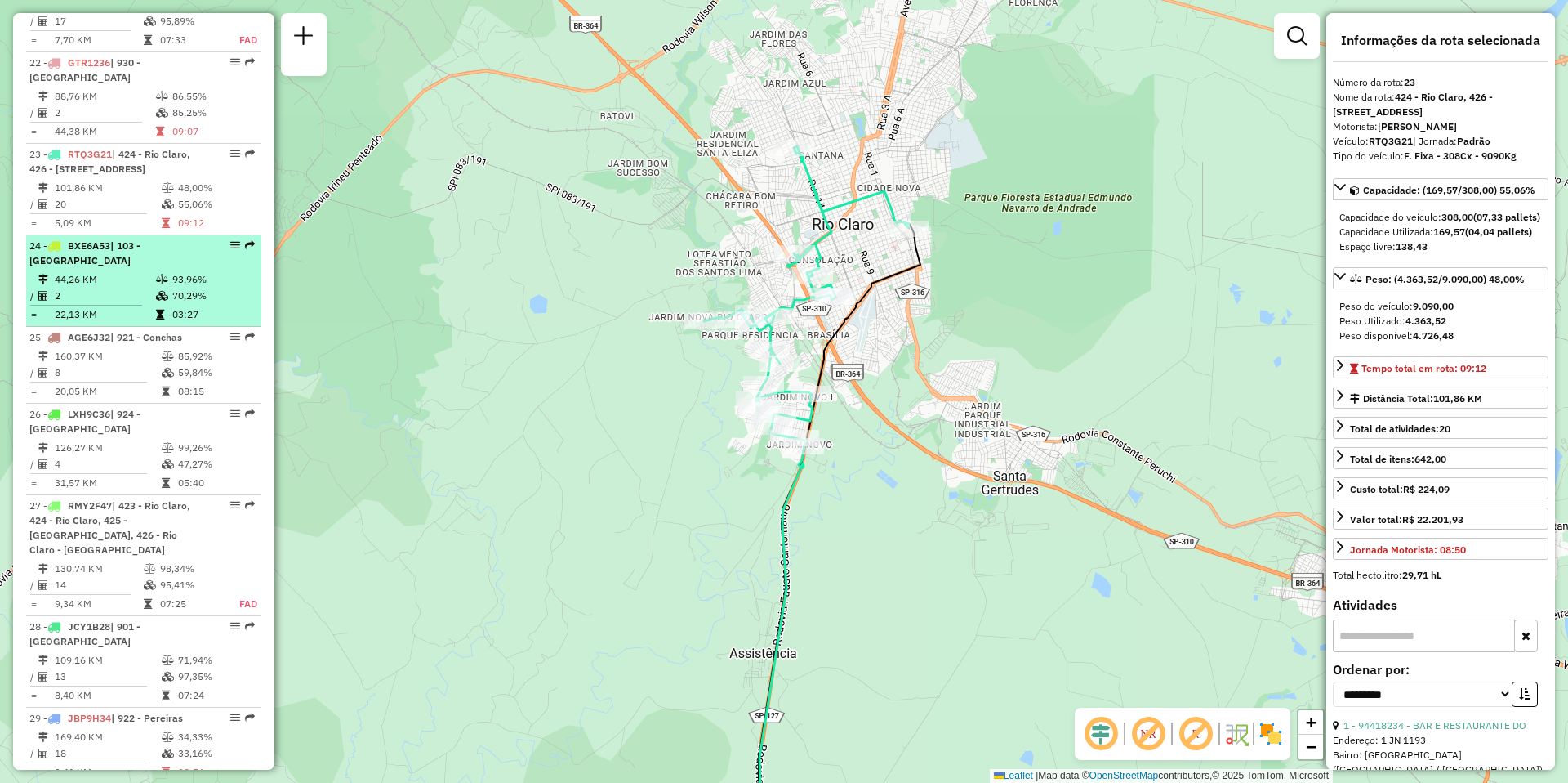
scroll to position [2768, 0]
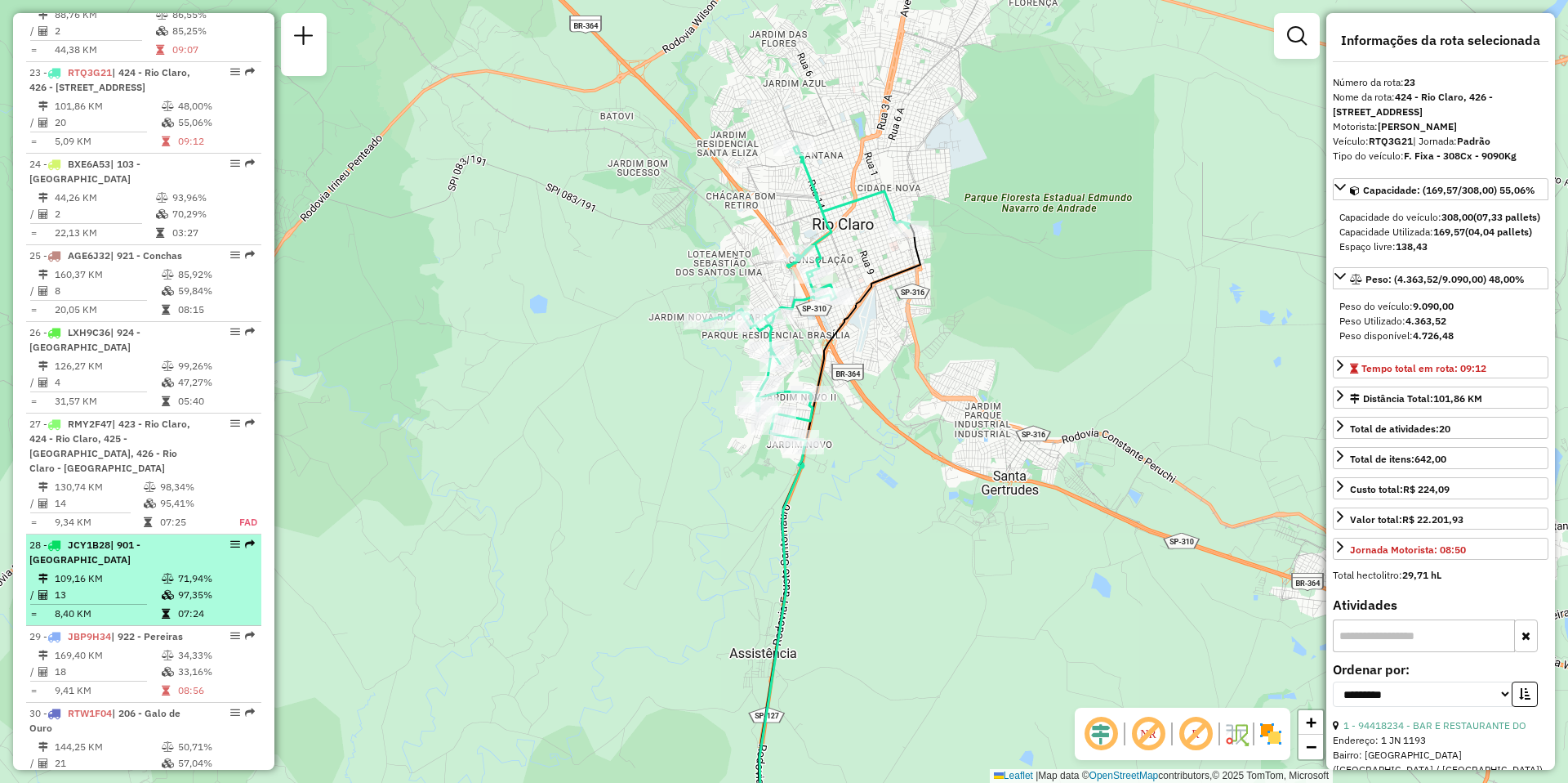
click at [114, 587] on td "13" at bounding box center [107, 595] width 107 height 16
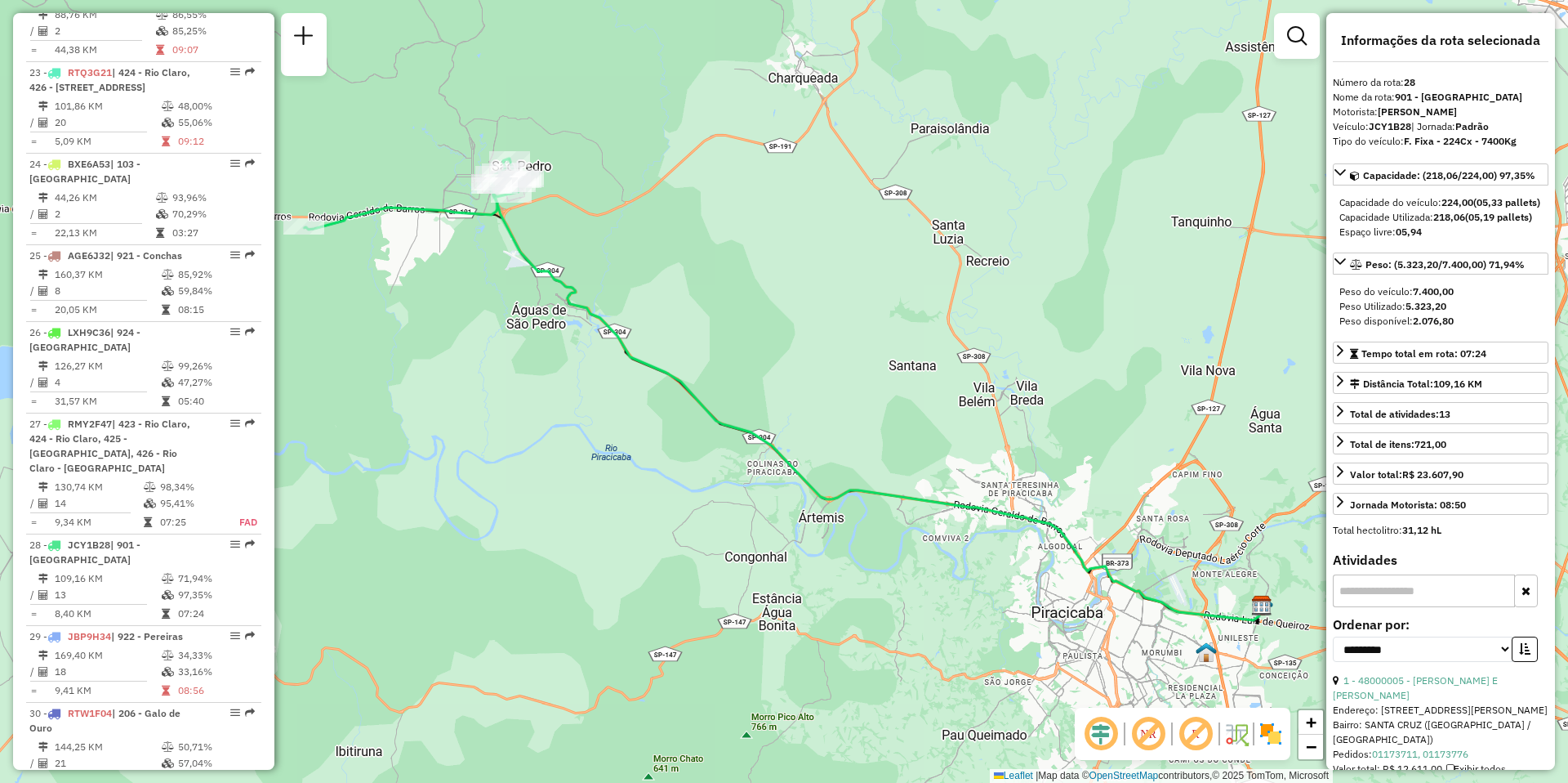
drag, startPoint x: 474, startPoint y: 492, endPoint x: 641, endPoint y: 476, distance: 167.8
click at [636, 478] on div "Janela de atendimento Grade de atendimento Capacidade Transportadoras Veículos …" at bounding box center [784, 392] width 1568 height 783
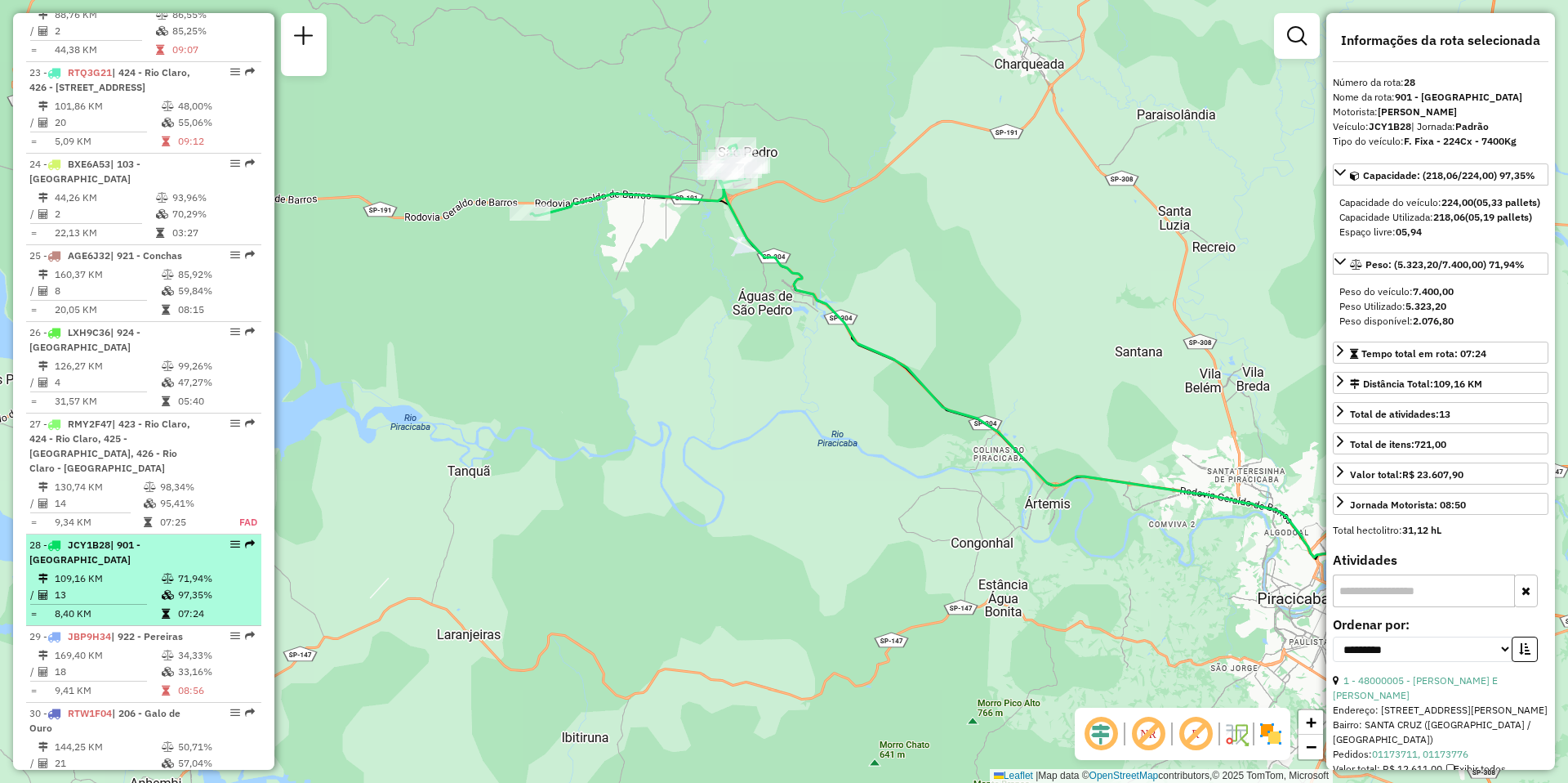
scroll to position [2850, 0]
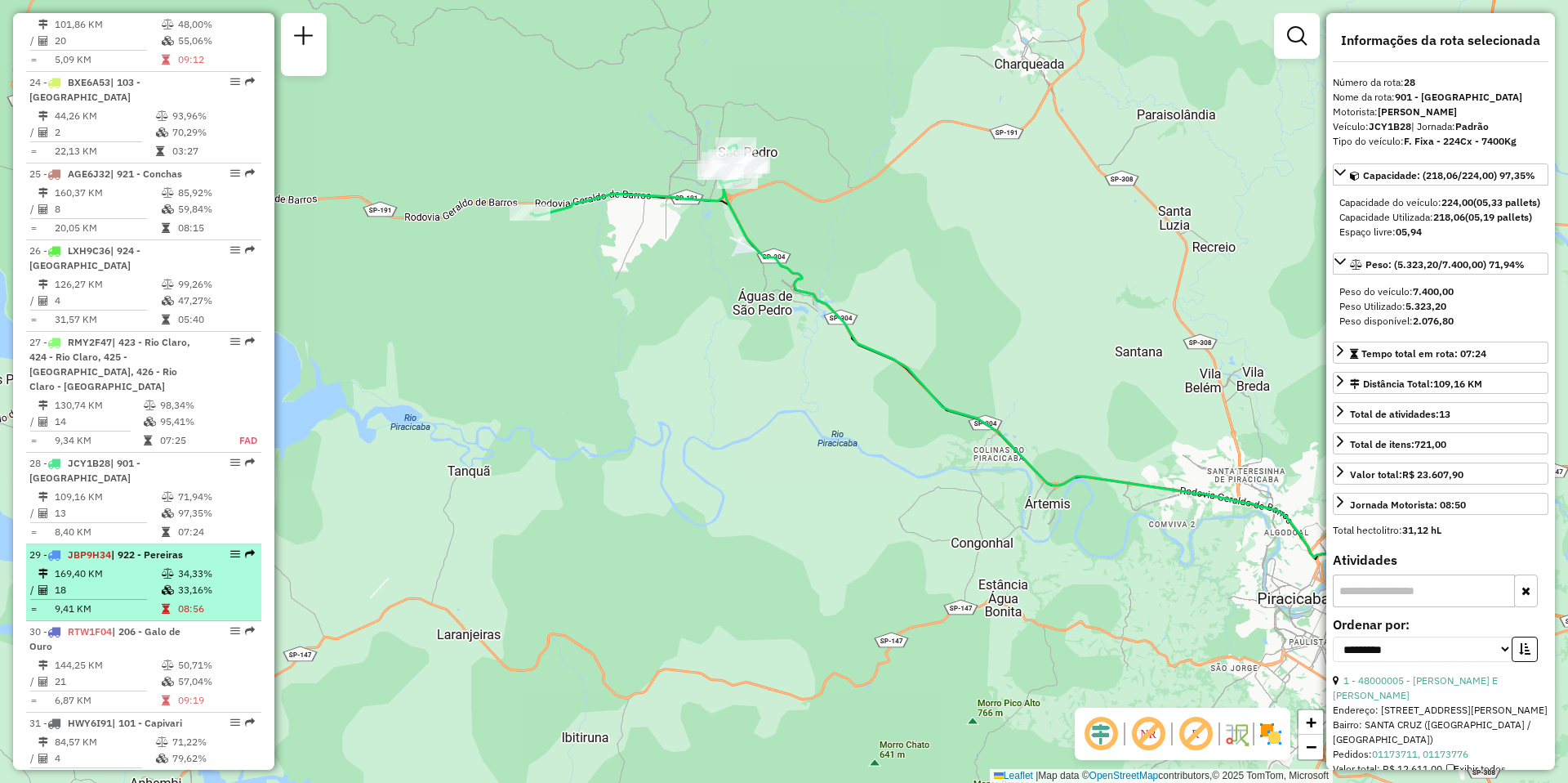
click at [103, 582] on td "18" at bounding box center [107, 590] width 107 height 16
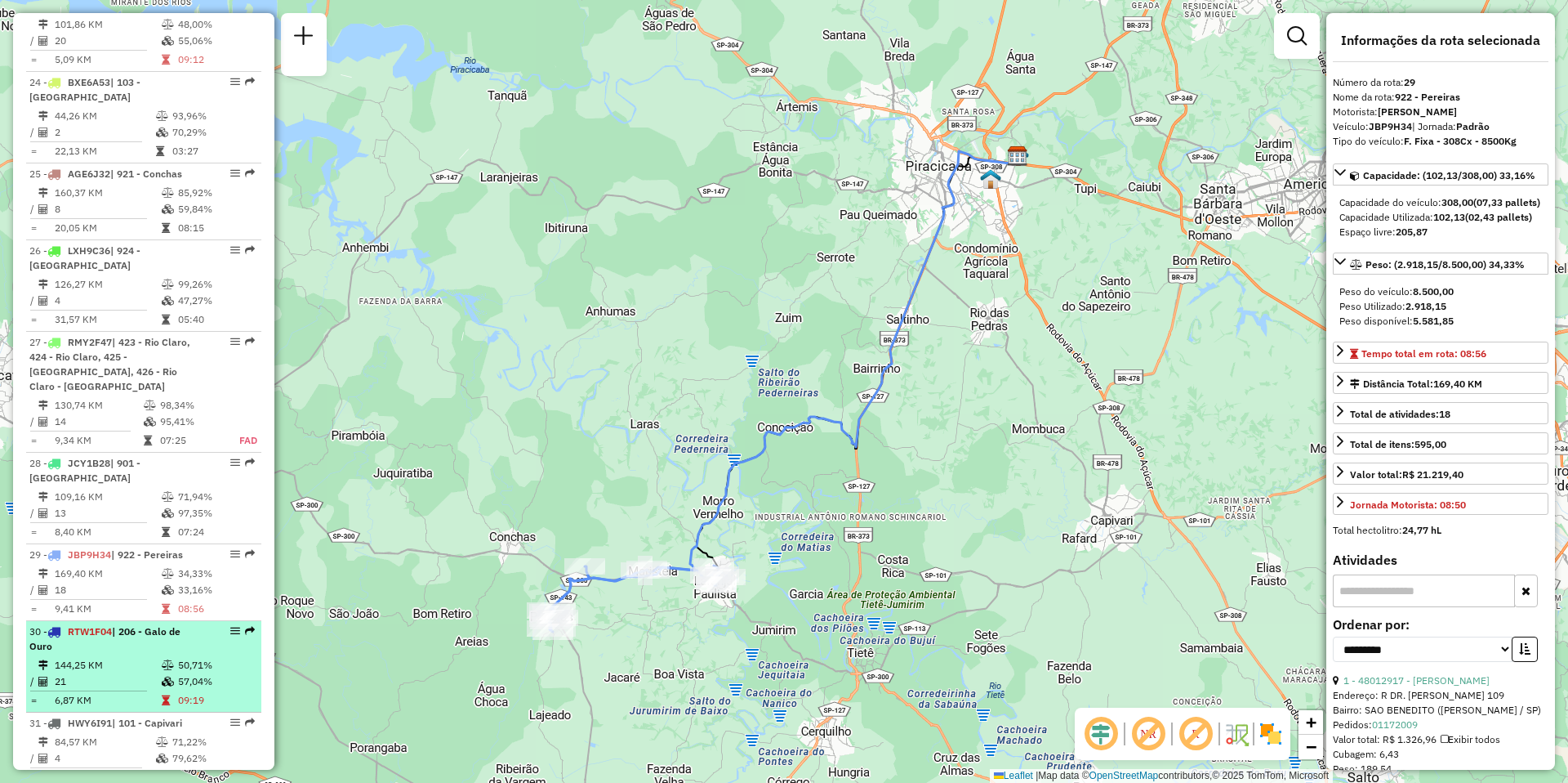
click at [105, 635] on div "30 - RTW1F04 | 206 - Galo de Ouro" at bounding box center [116, 639] width 173 height 30
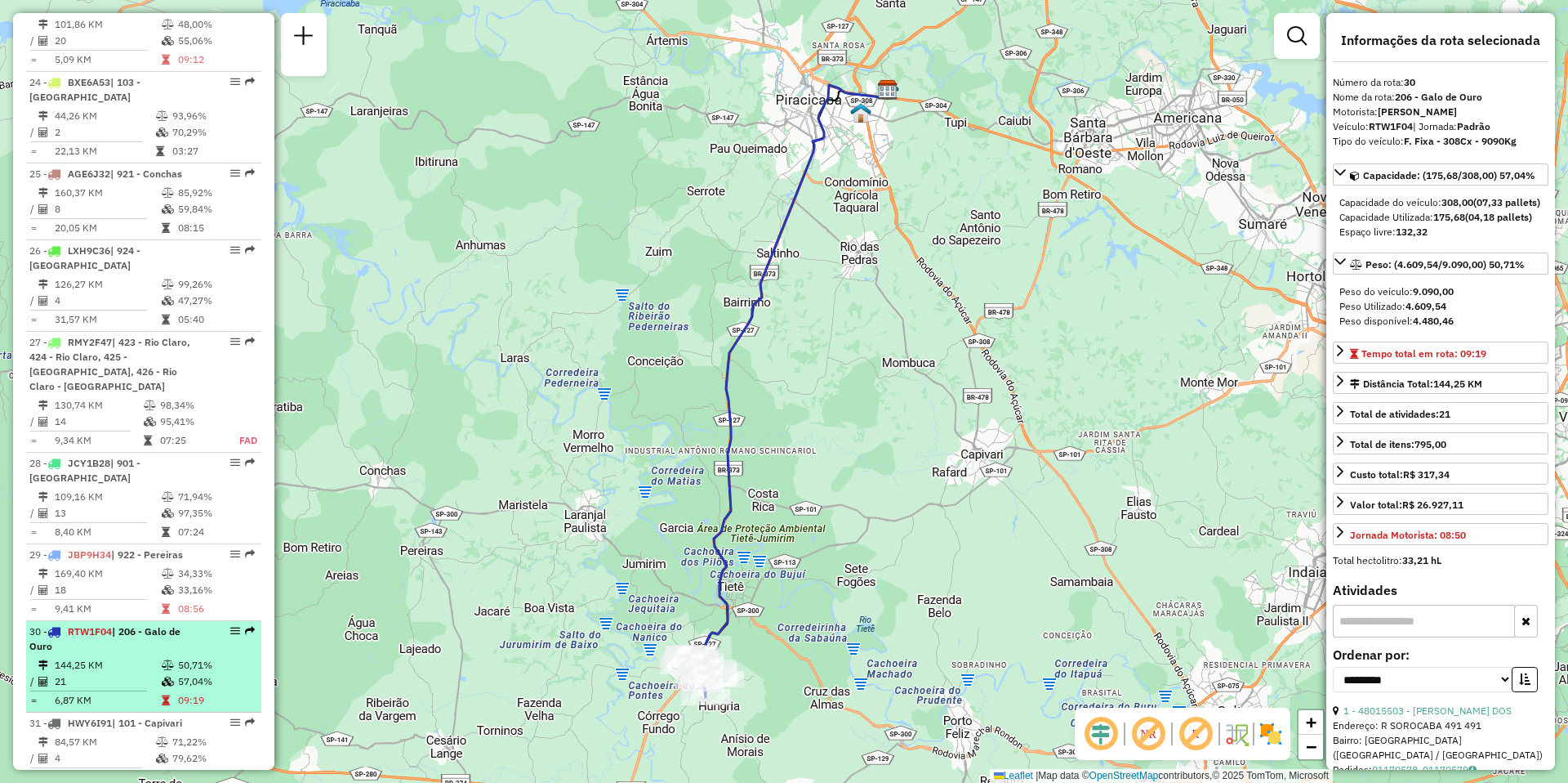
scroll to position [3094, 0]
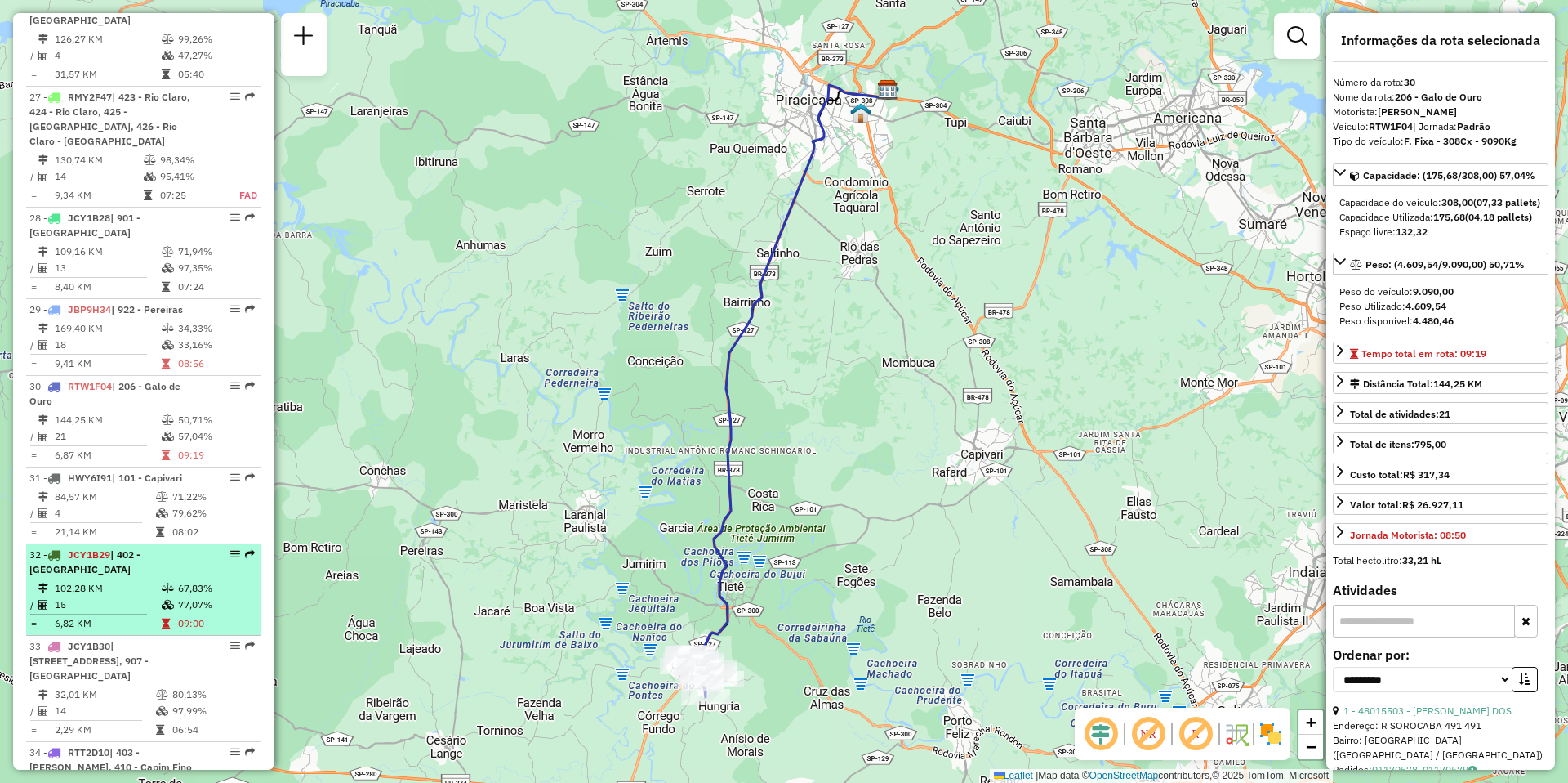
click at [112, 562] on li "32 - JCY1B29 | 402 - [GEOGRAPHIC_DATA] 102,28 KM 67,83% / 15 77,07% = 6,82 KM 0…" at bounding box center [144, 590] width 236 height 91
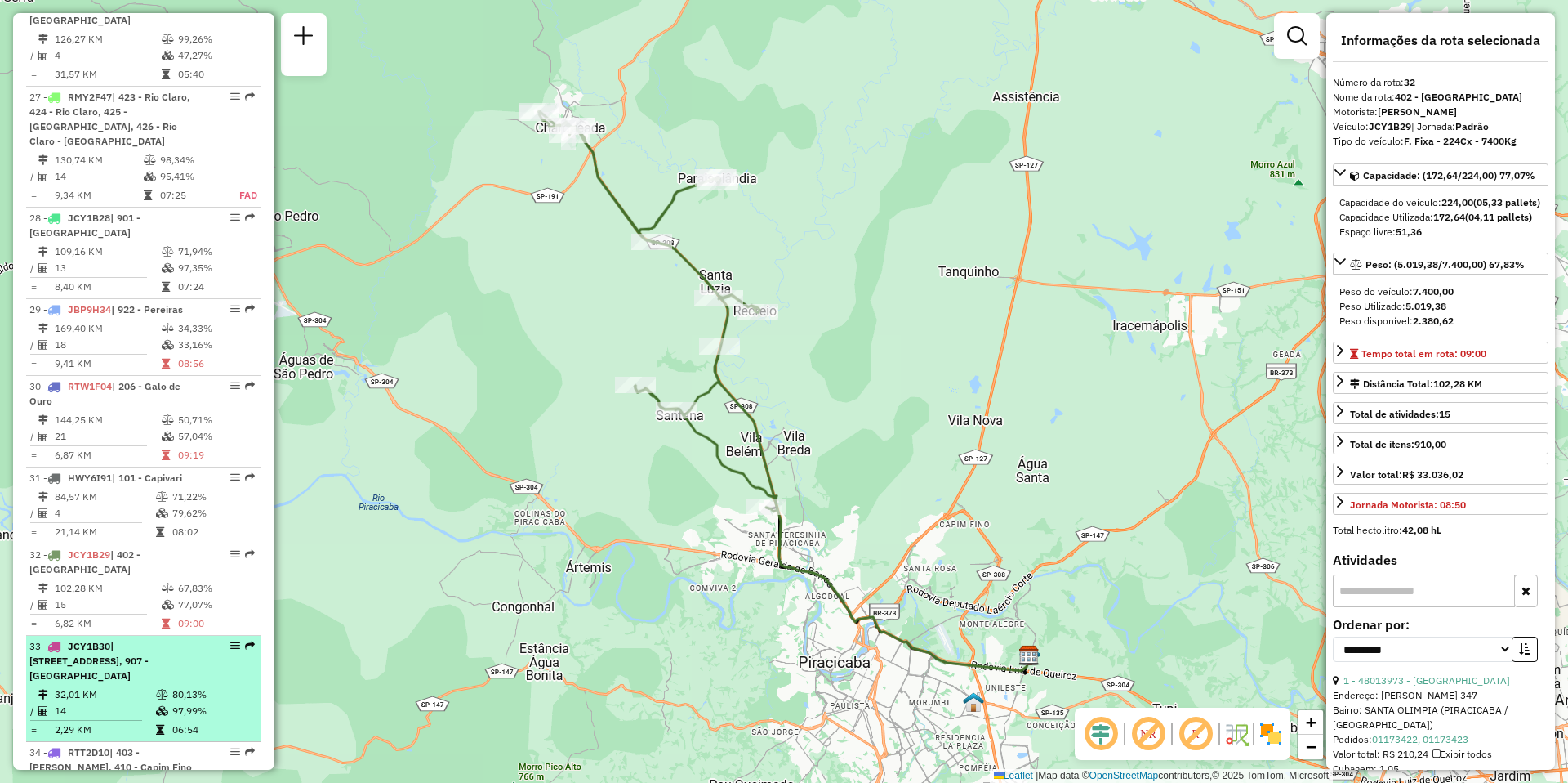
click at [114, 657] on span "| [STREET_ADDRESS], 907 - [GEOGRAPHIC_DATA]" at bounding box center [89, 661] width 119 height 42
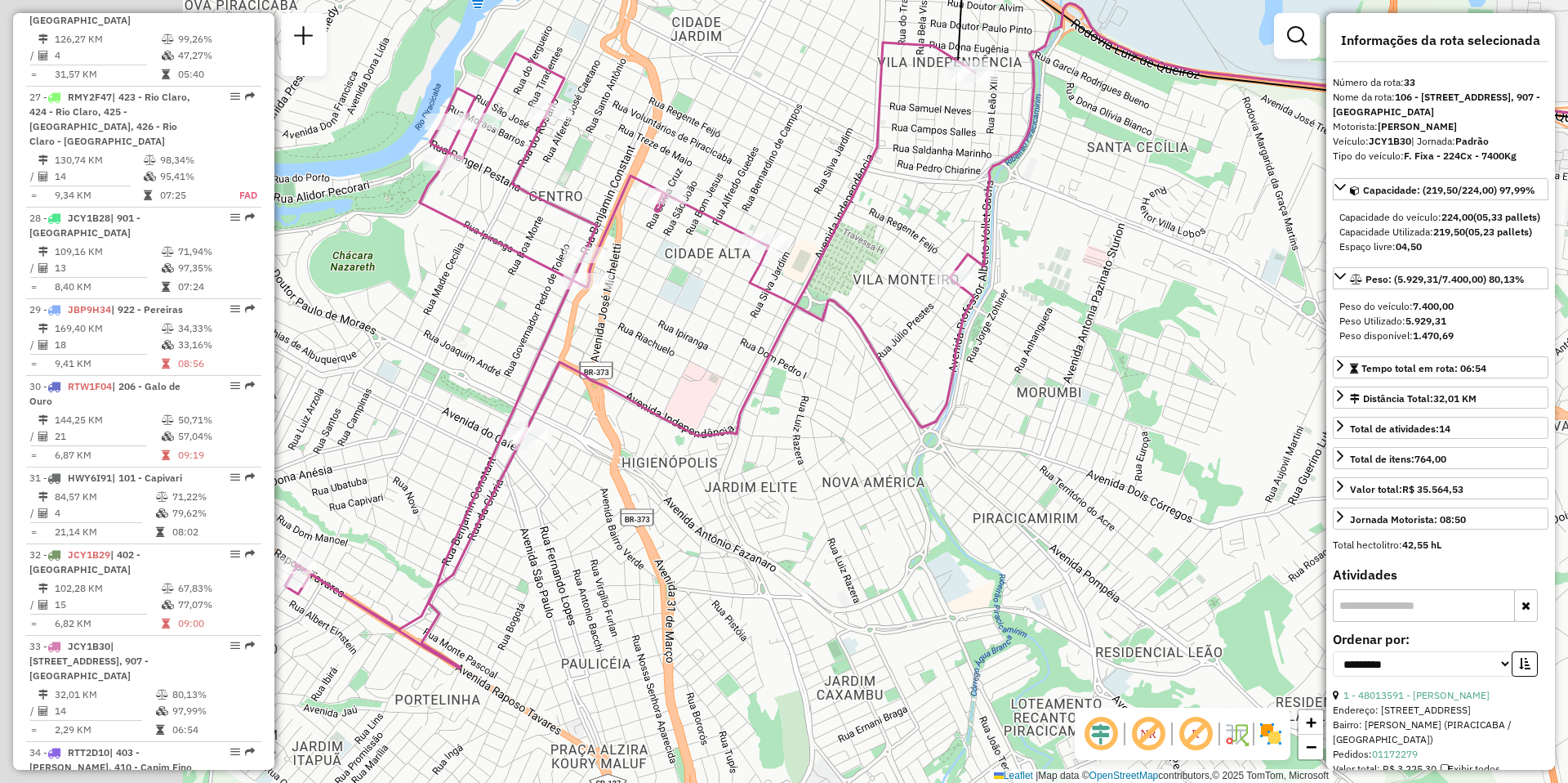
drag, startPoint x: 489, startPoint y: 624, endPoint x: 805, endPoint y: 551, distance: 324.3
click at [805, 551] on div "Janela de atendimento Grade de atendimento Capacidade Transportadoras Veículos …" at bounding box center [784, 392] width 1568 height 783
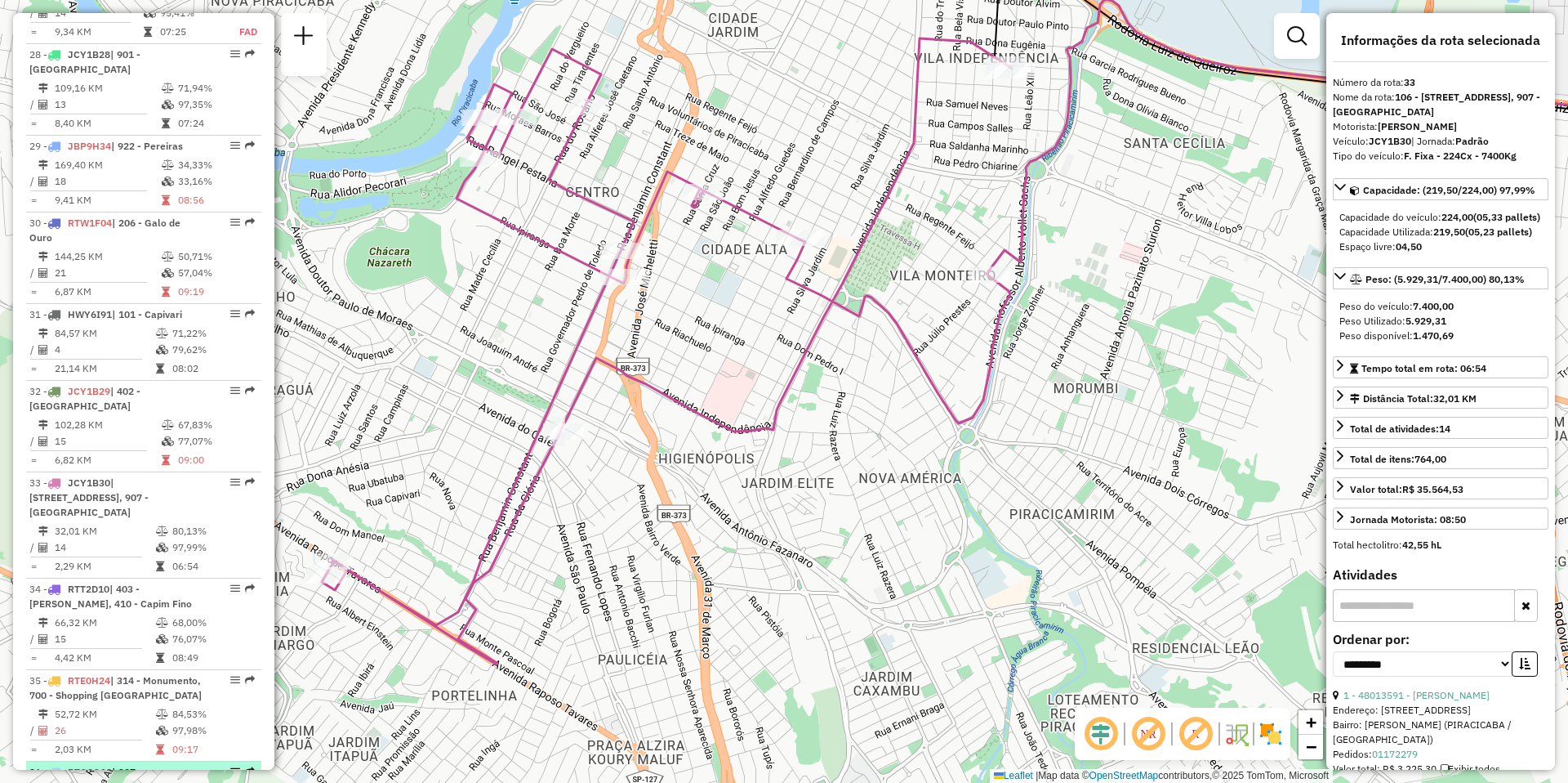
scroll to position [3421, 0]
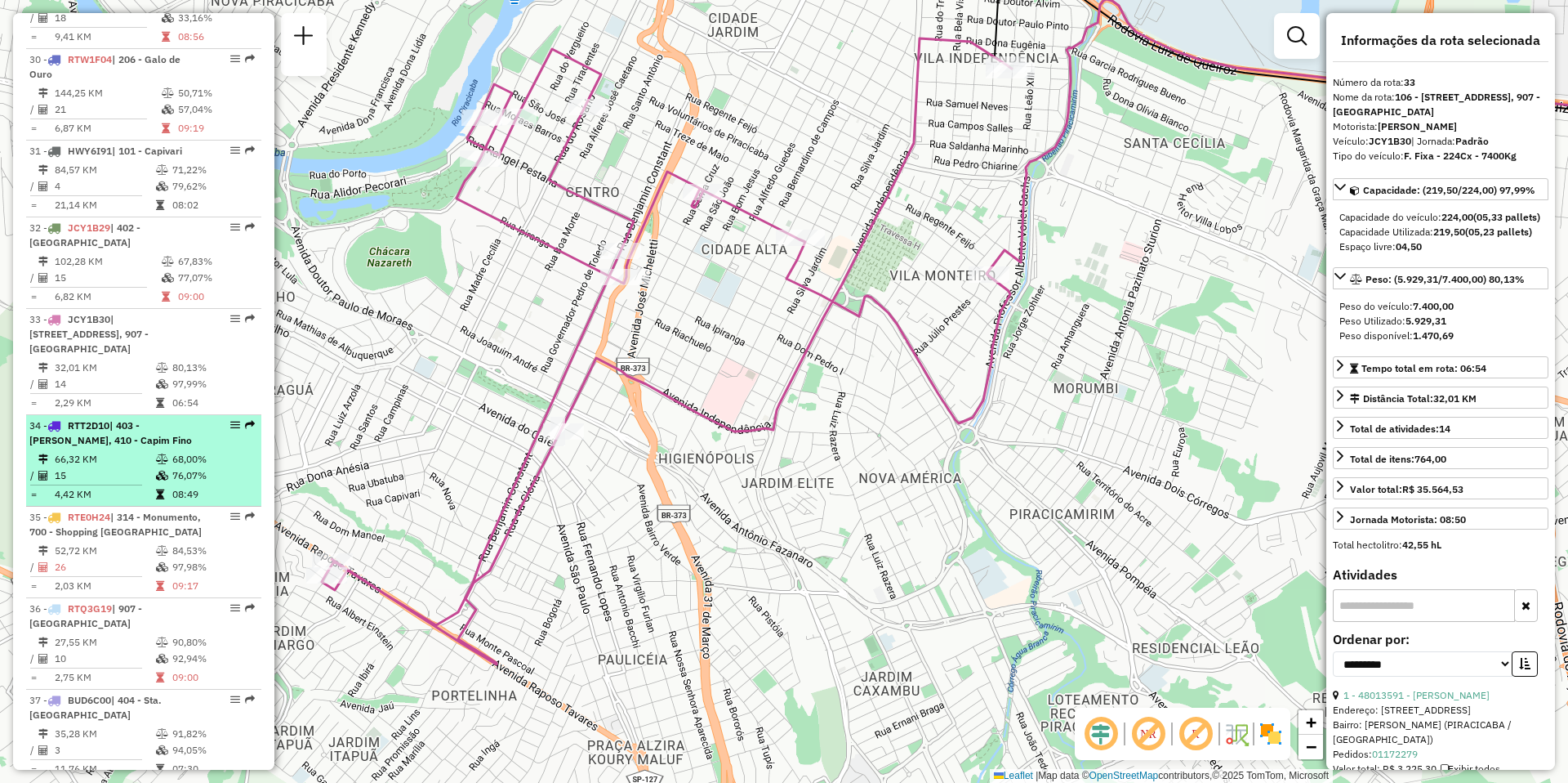
click at [89, 468] on td "15" at bounding box center [104, 476] width 101 height 16
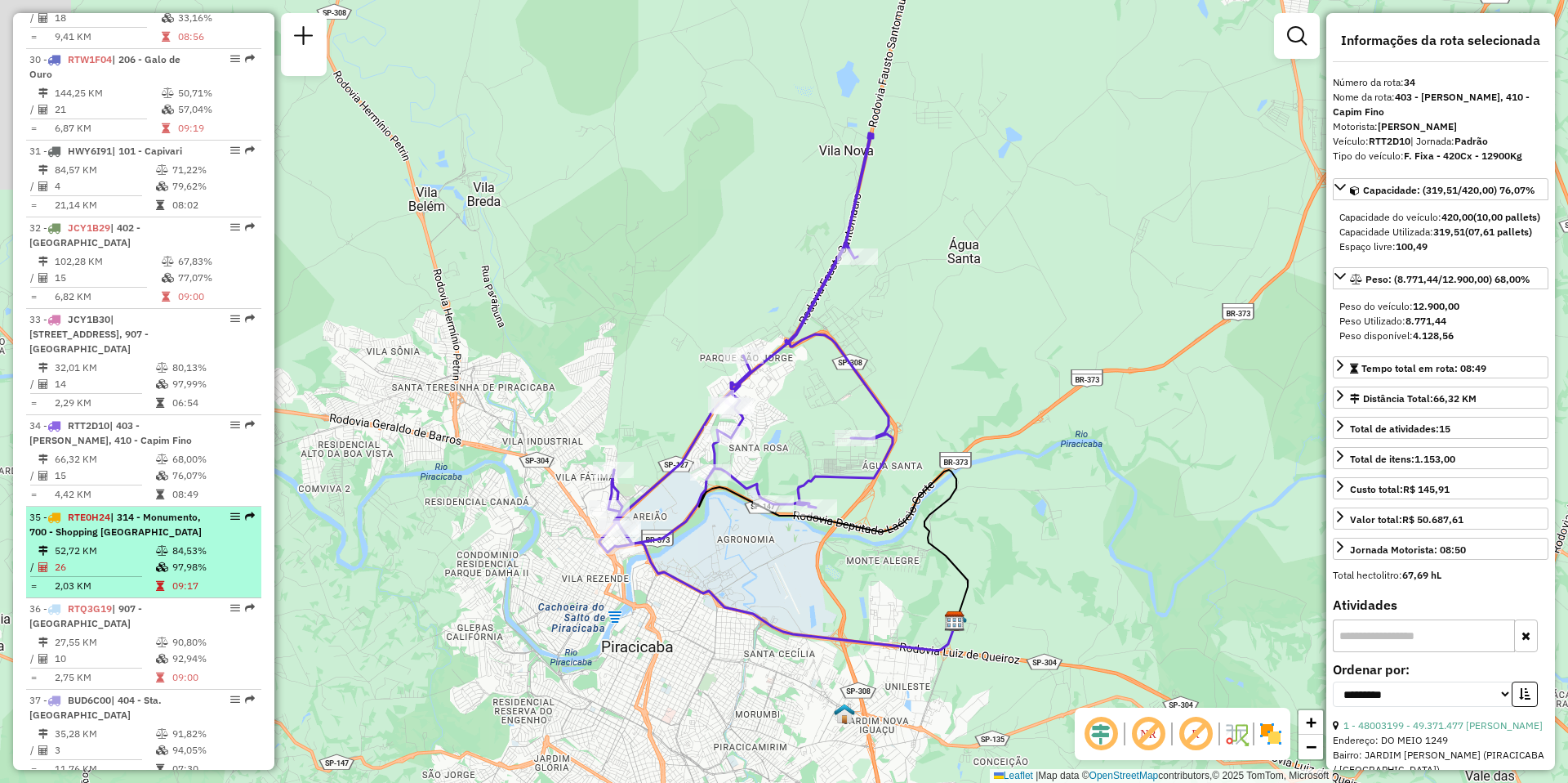
click at [110, 562] on td "26" at bounding box center [104, 567] width 101 height 16
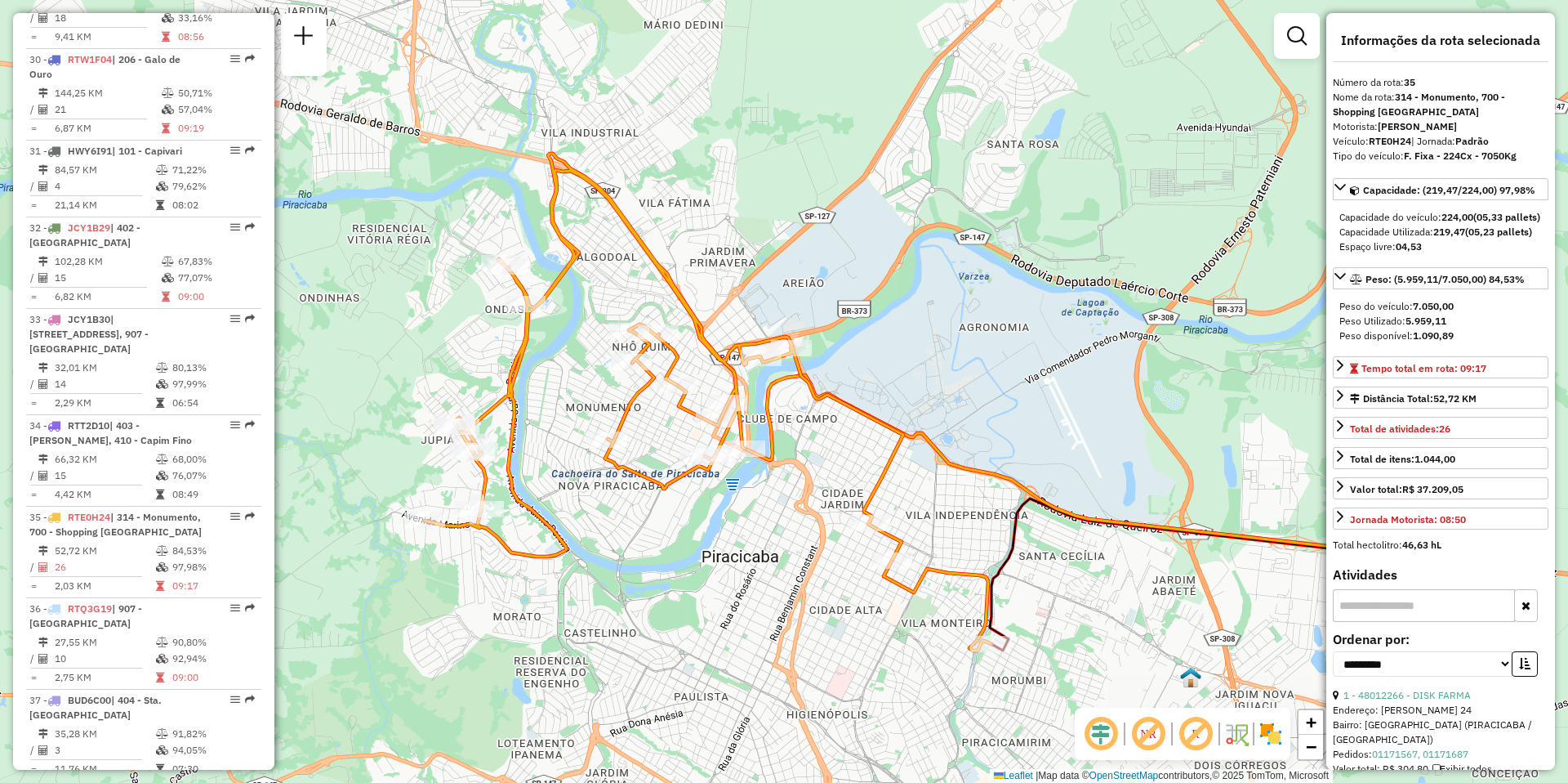
drag, startPoint x: 516, startPoint y: 562, endPoint x: 653, endPoint y: 572, distance: 137.4
click at [653, 572] on div "Janela de atendimento Grade de atendimento Capacidade Transportadoras Veículos …" at bounding box center [784, 392] width 1568 height 783
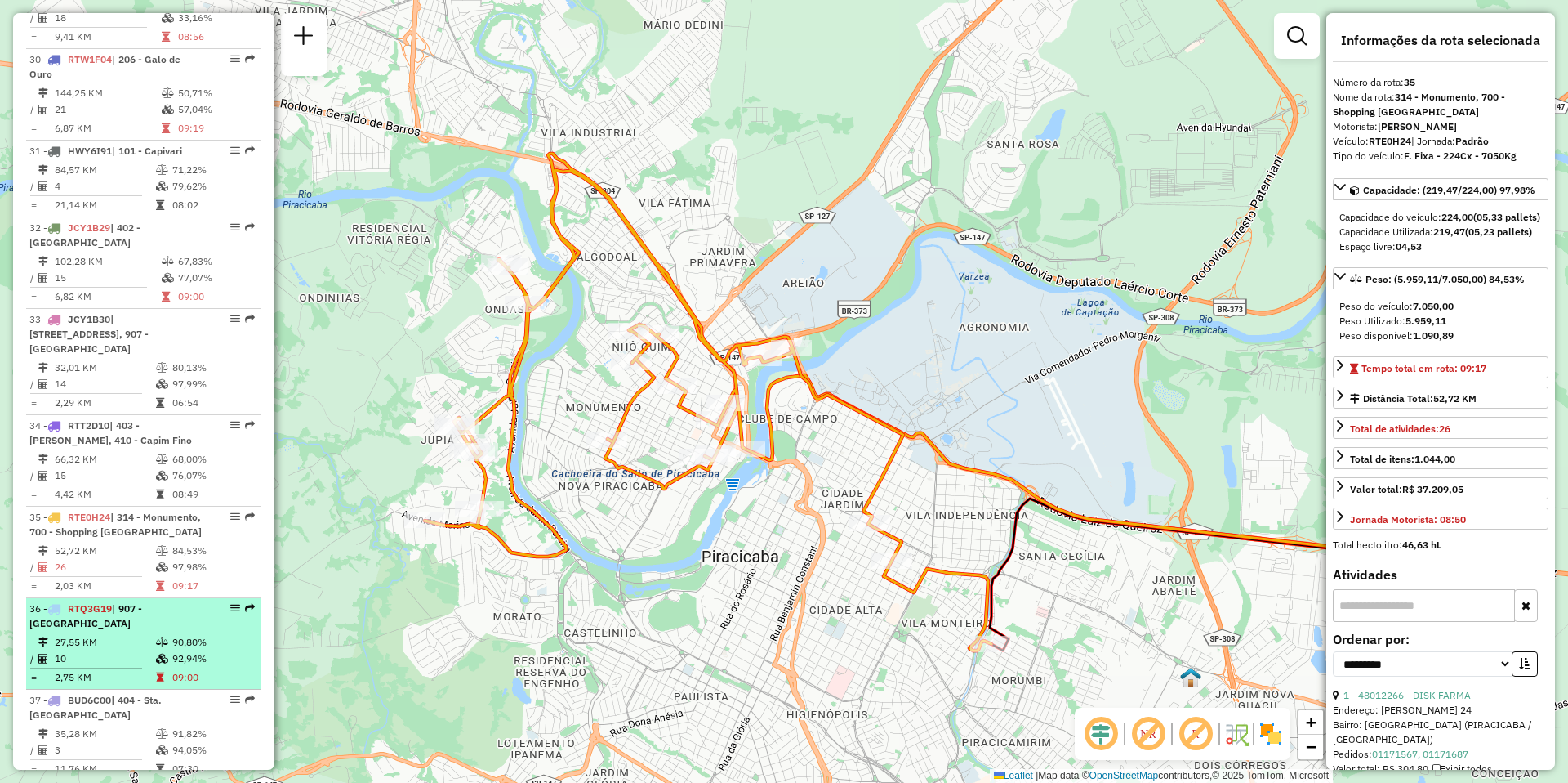
click at [75, 650] on td "10" at bounding box center [104, 658] width 101 height 16
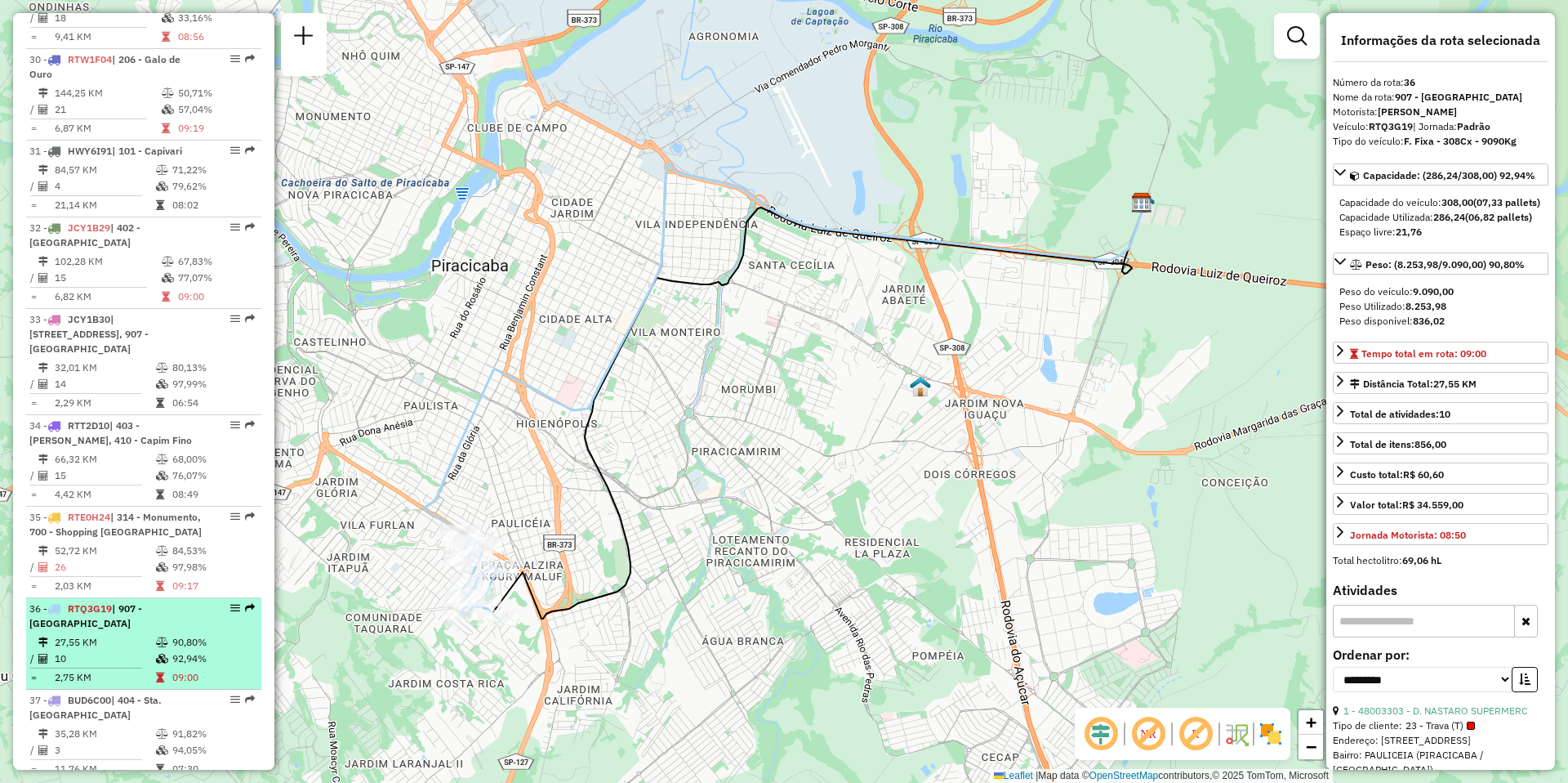
scroll to position [3585, 0]
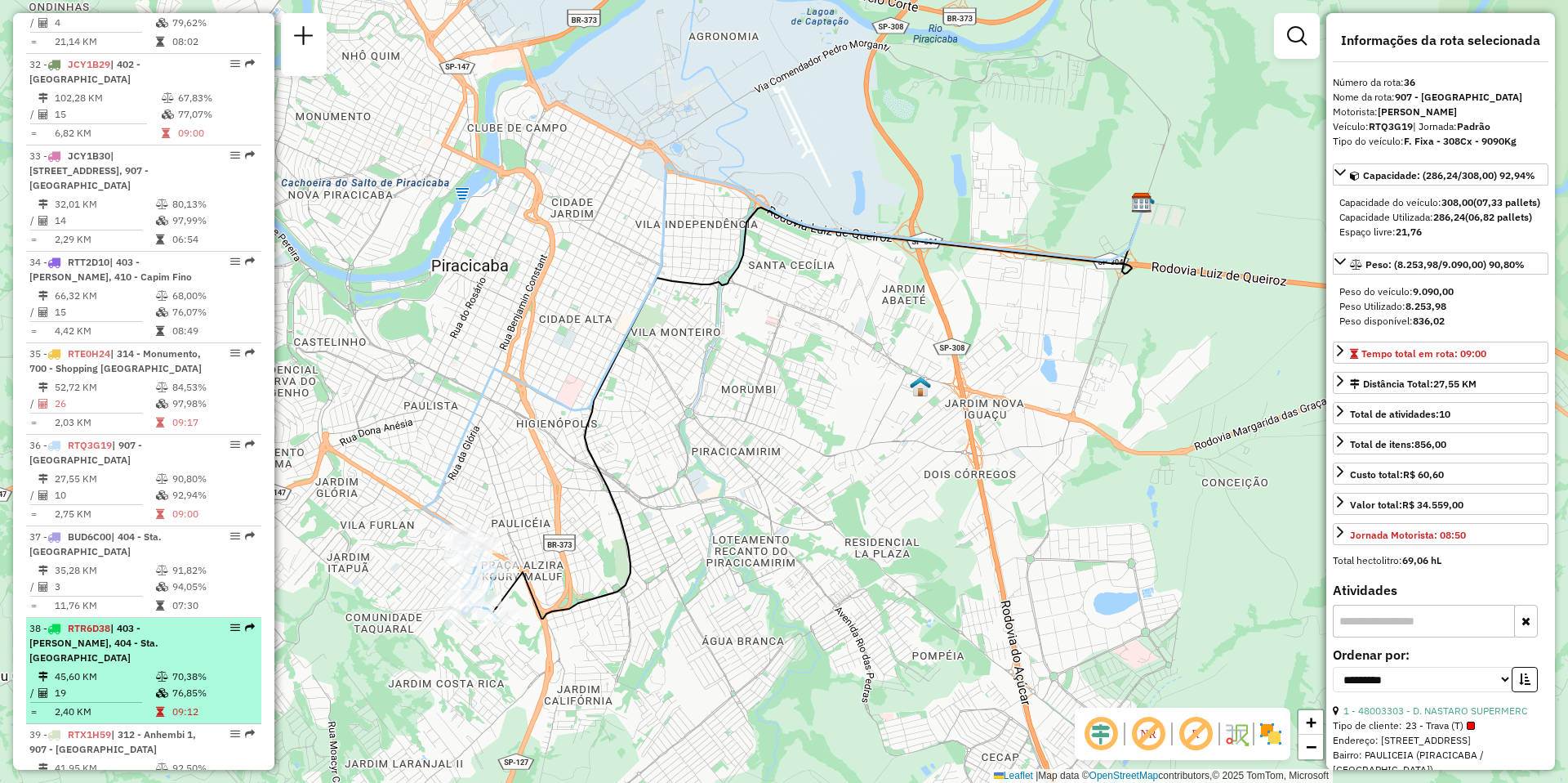
click at [108, 669] on td "45,60 KM" at bounding box center [104, 677] width 101 height 16
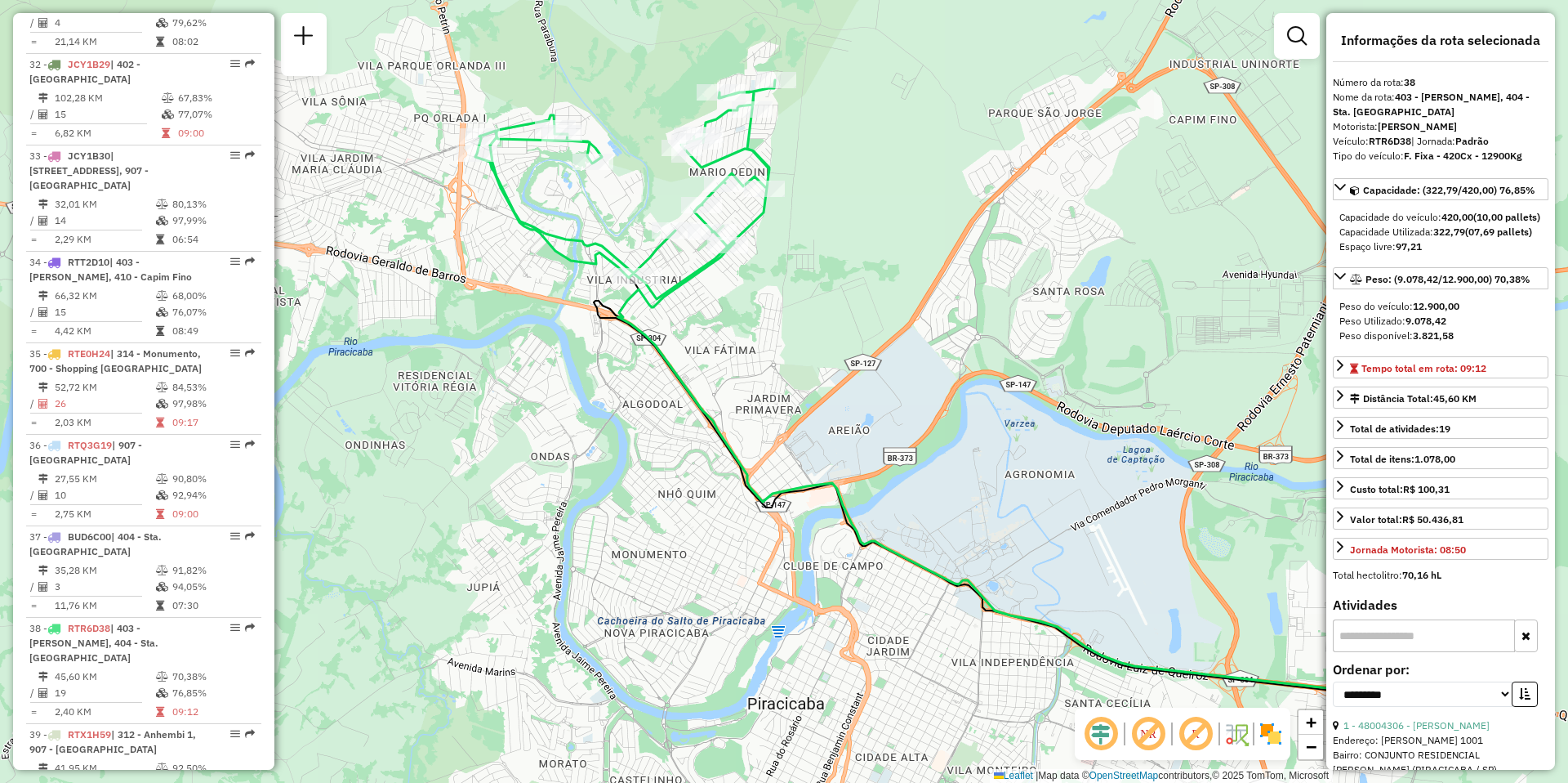
drag, startPoint x: 528, startPoint y: 568, endPoint x: 712, endPoint y: 572, distance: 184.0
click at [712, 572] on div "Janela de atendimento Grade de atendimento Capacidade Transportadoras Veículos …" at bounding box center [784, 392] width 1568 height 783
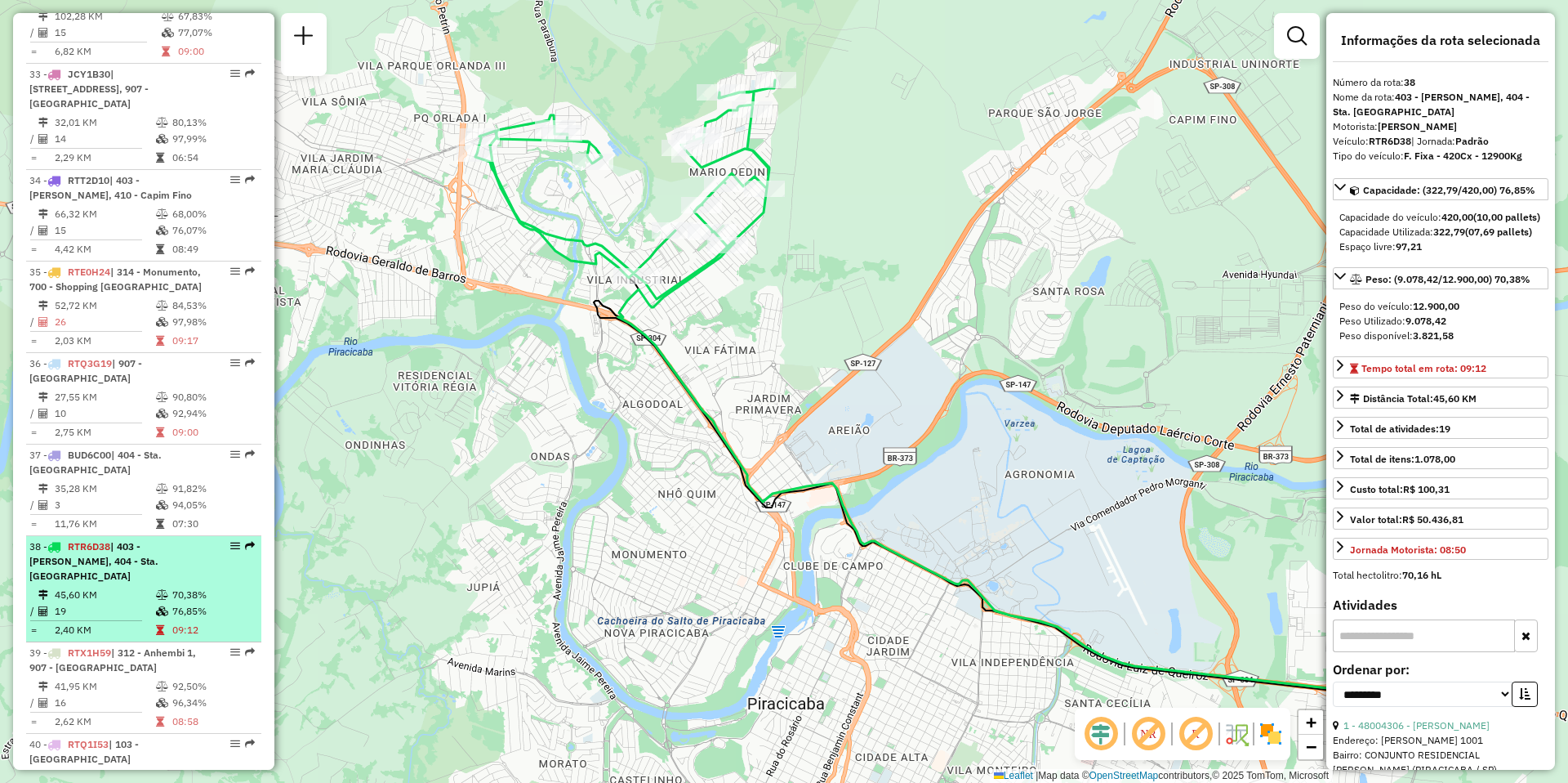
scroll to position [3831, 0]
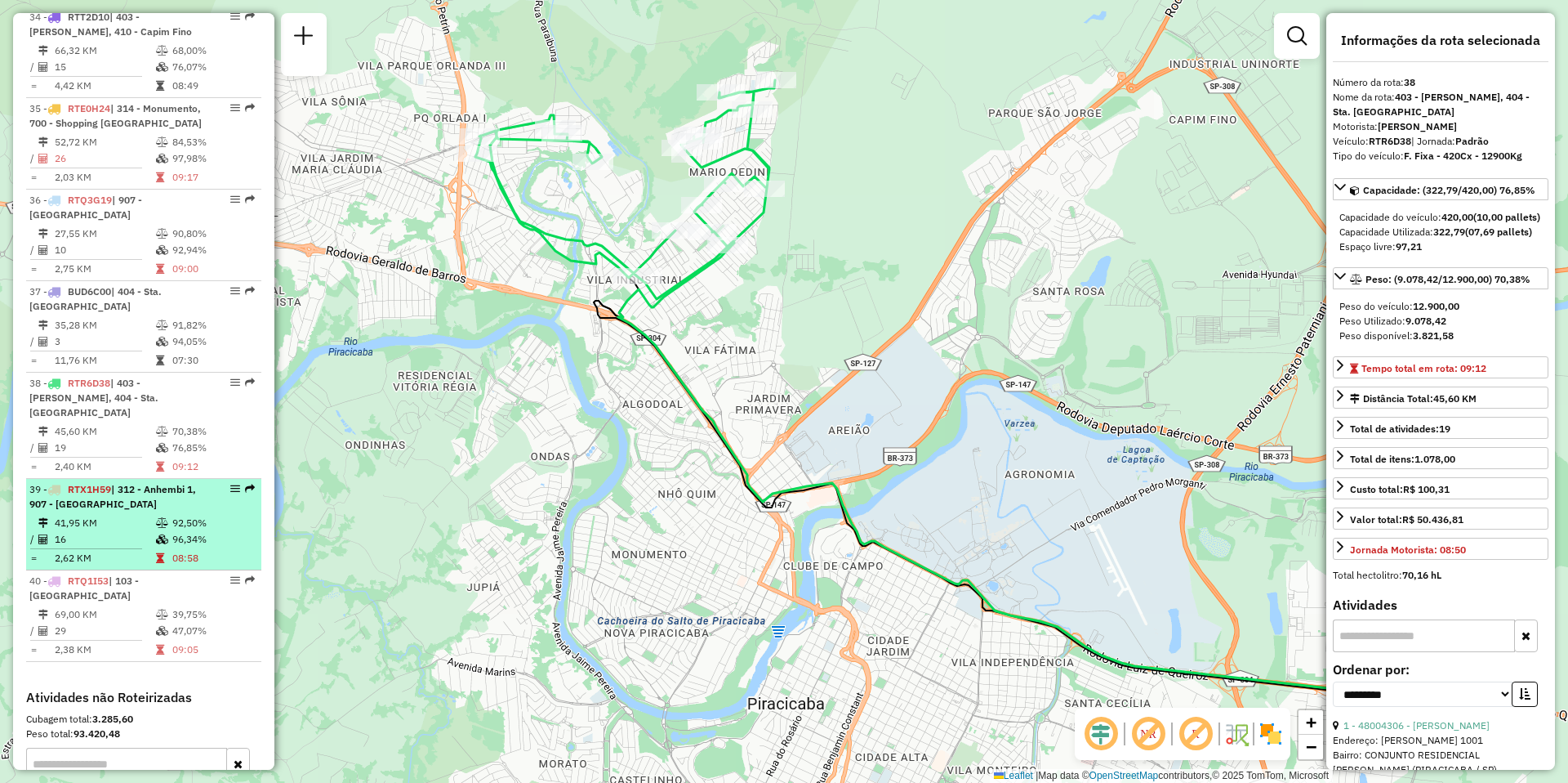
click at [114, 515] on td "41,95 KM" at bounding box center [104, 523] width 101 height 16
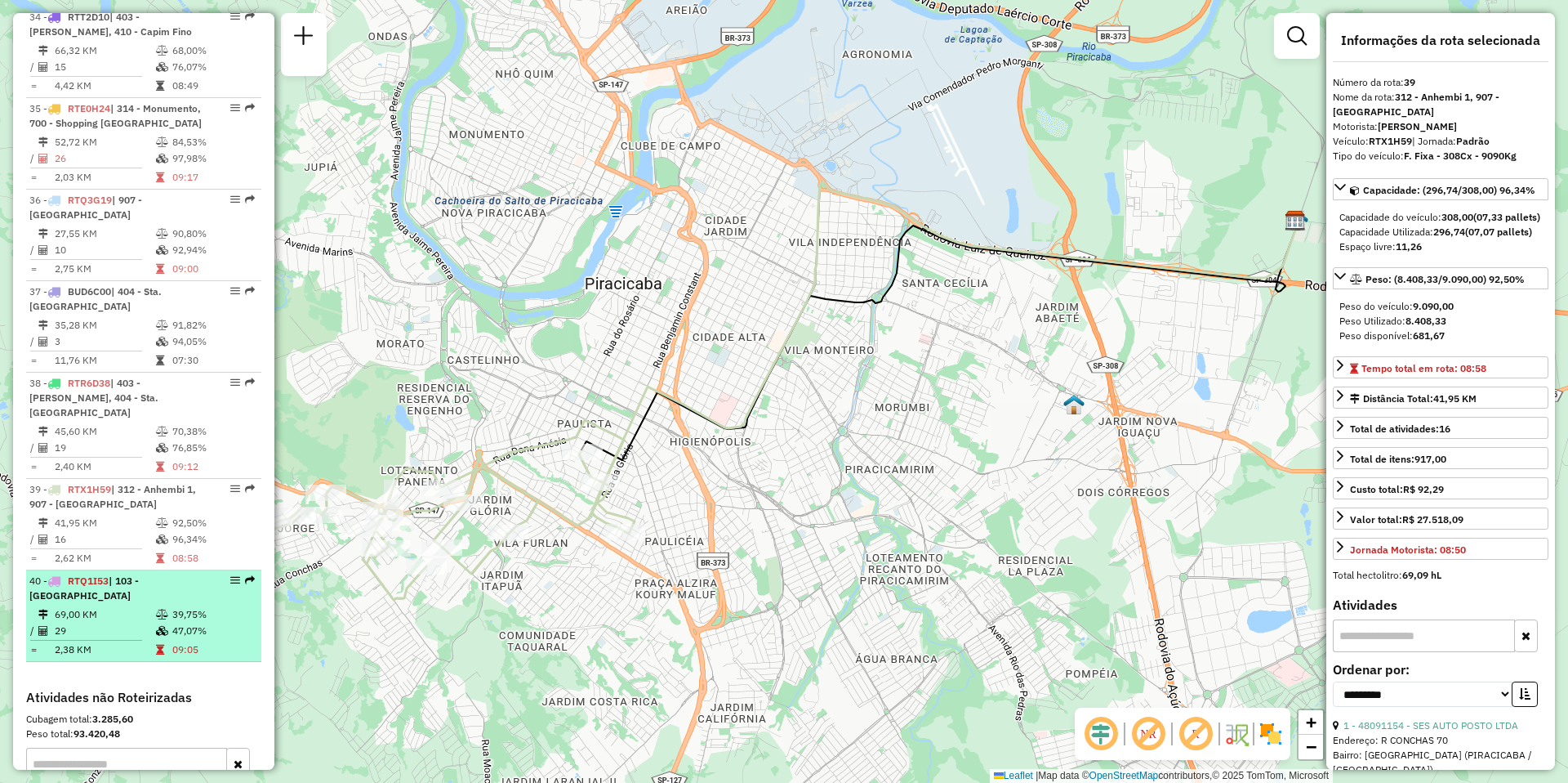
click at [110, 607] on td "69,00 KM" at bounding box center [104, 615] width 101 height 16
